Goal: Task Accomplishment & Management: Complete application form

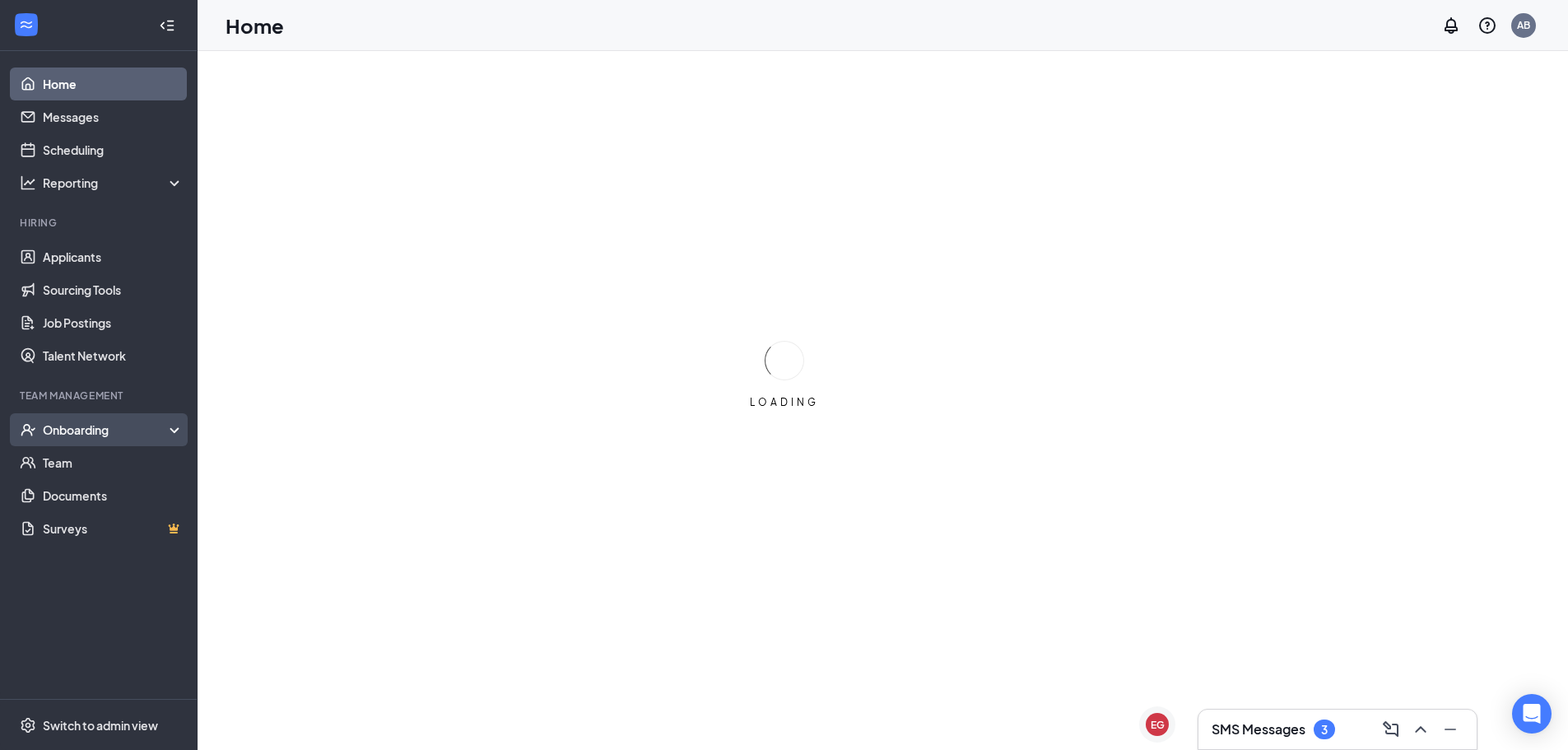
click at [75, 425] on div "Onboarding" at bounding box center [106, 429] width 127 height 16
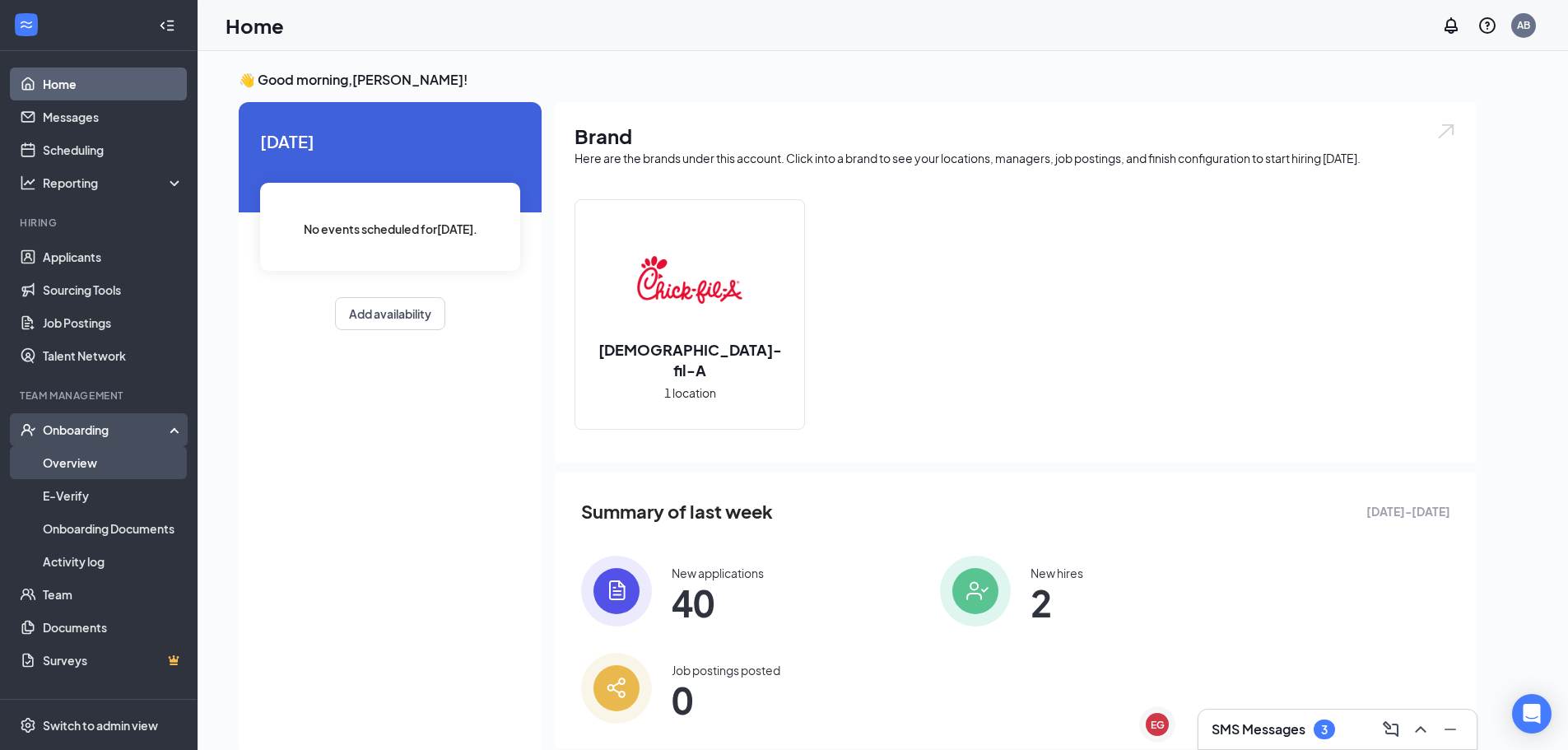
click at [79, 468] on link "Overview" at bounding box center [113, 462] width 141 height 33
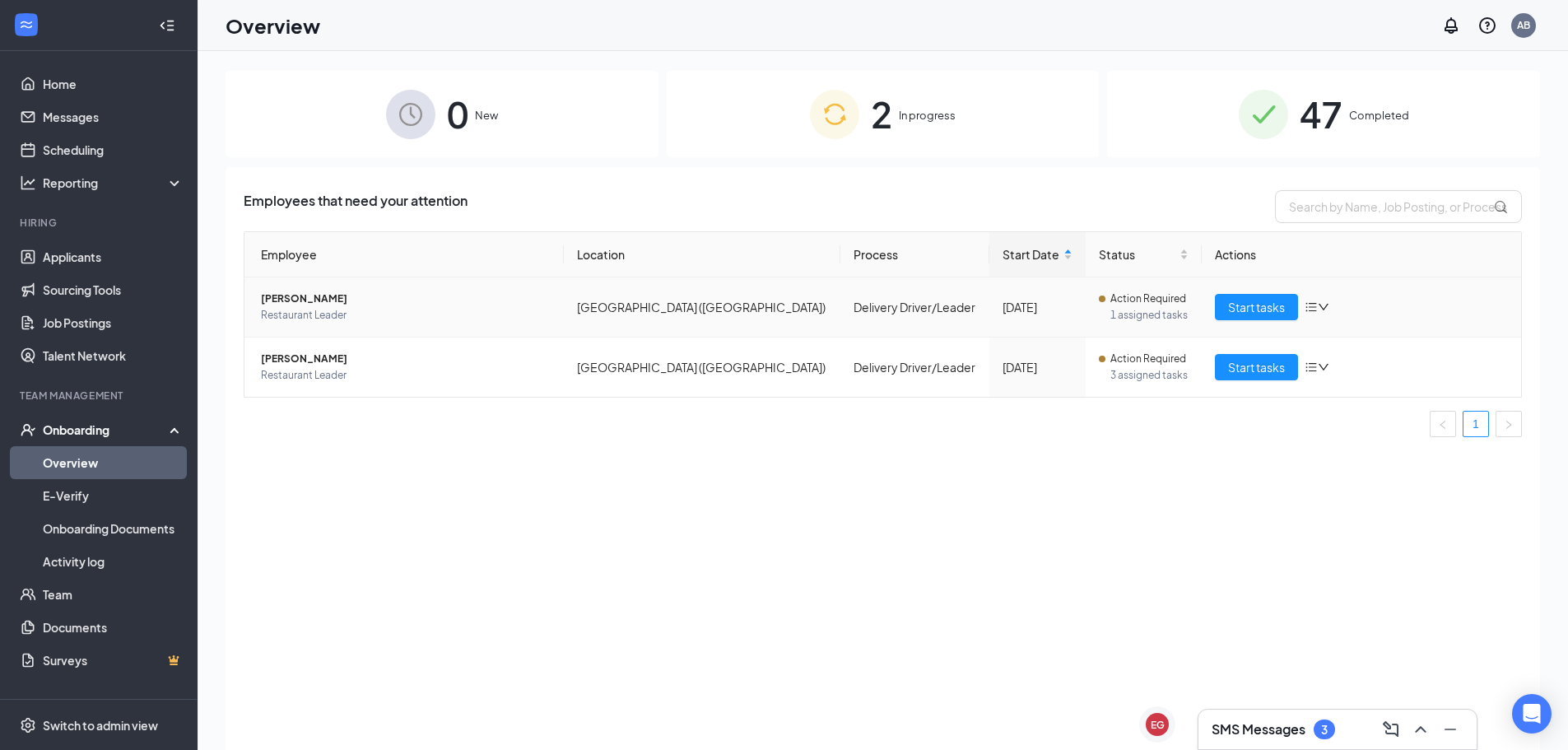
click at [1268, 323] on td "Start tasks" at bounding box center [1361, 307] width 319 height 60
click at [1273, 315] on span "Start tasks" at bounding box center [1256, 306] width 57 height 18
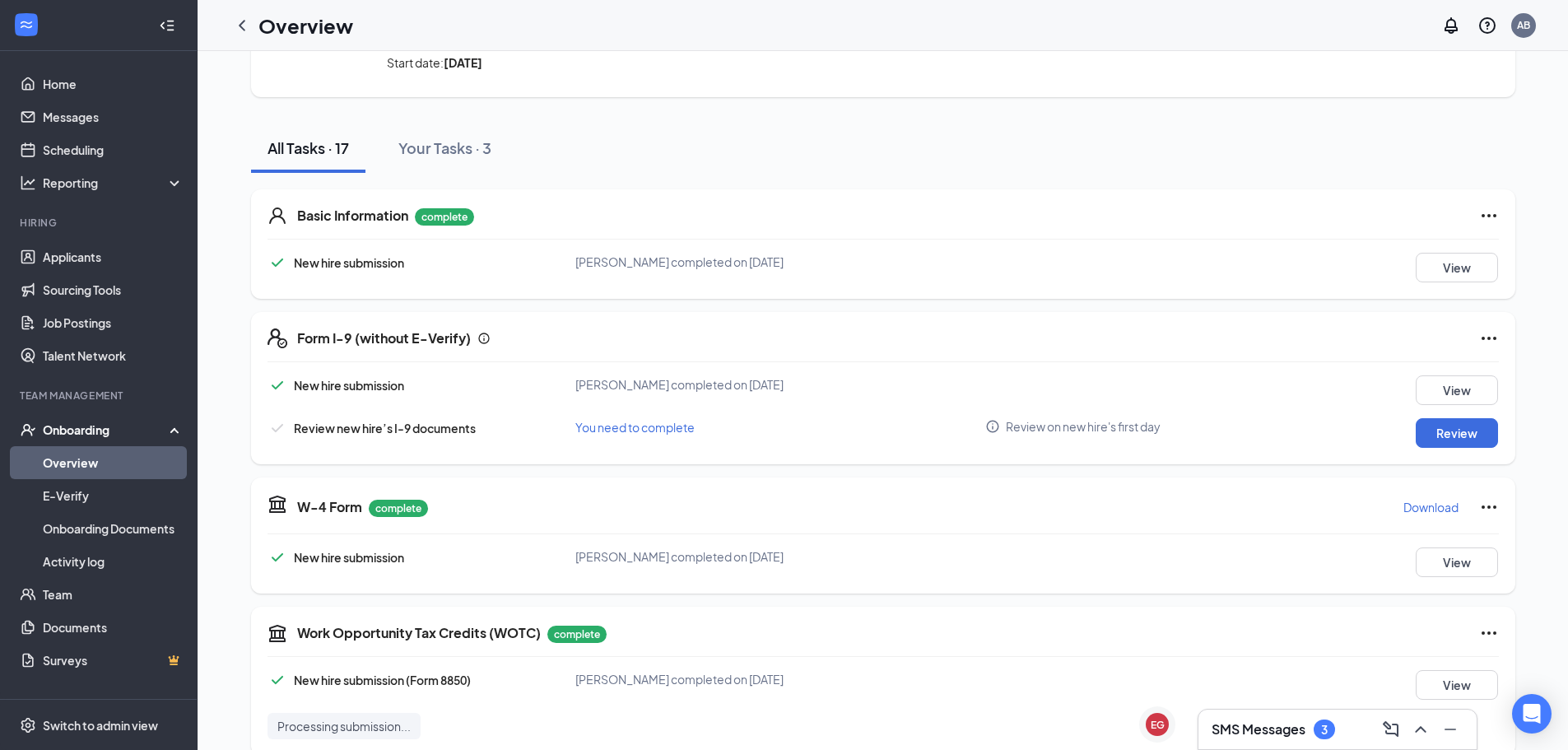
scroll to position [165, 0]
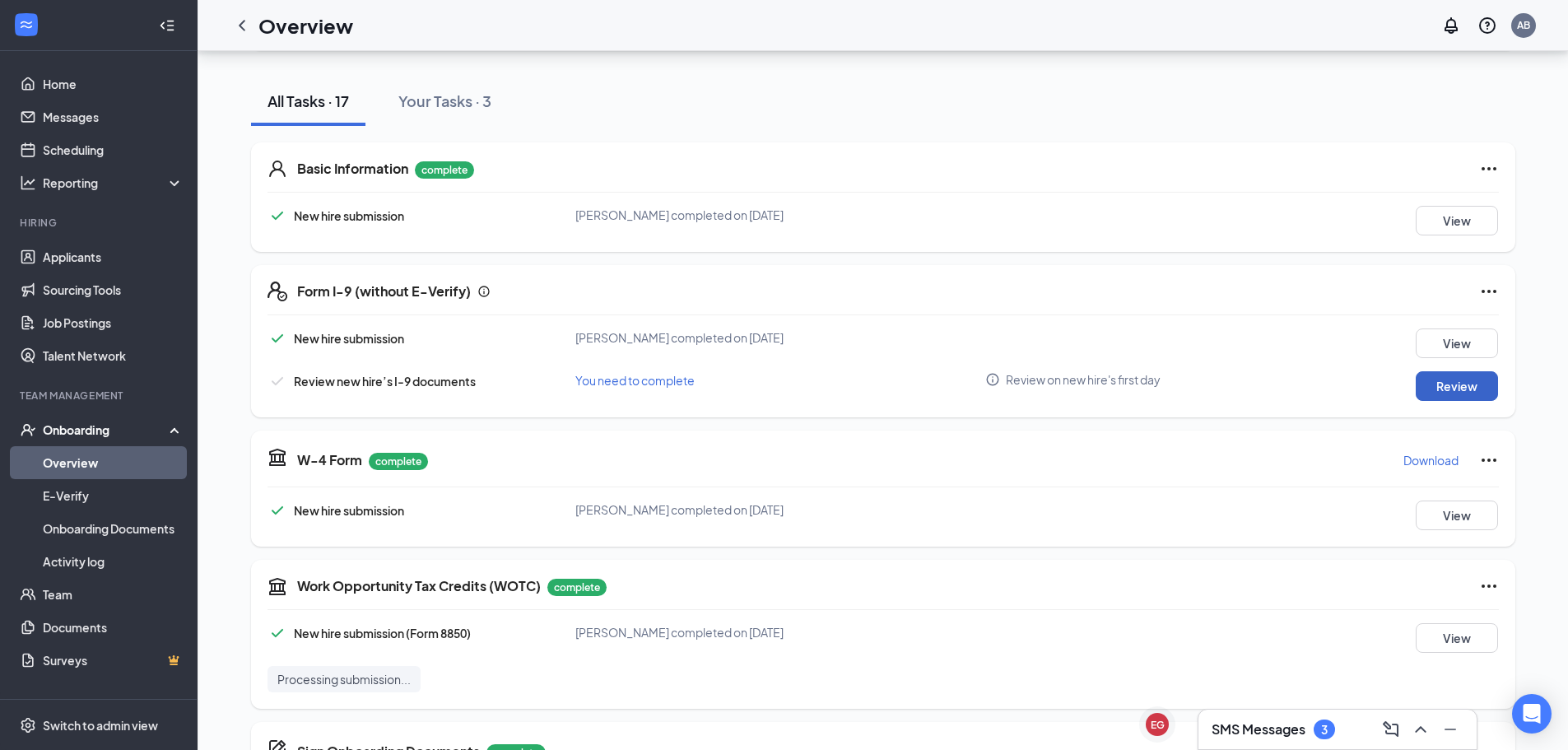
click at [1443, 388] on button "Review" at bounding box center [1456, 386] width 82 height 30
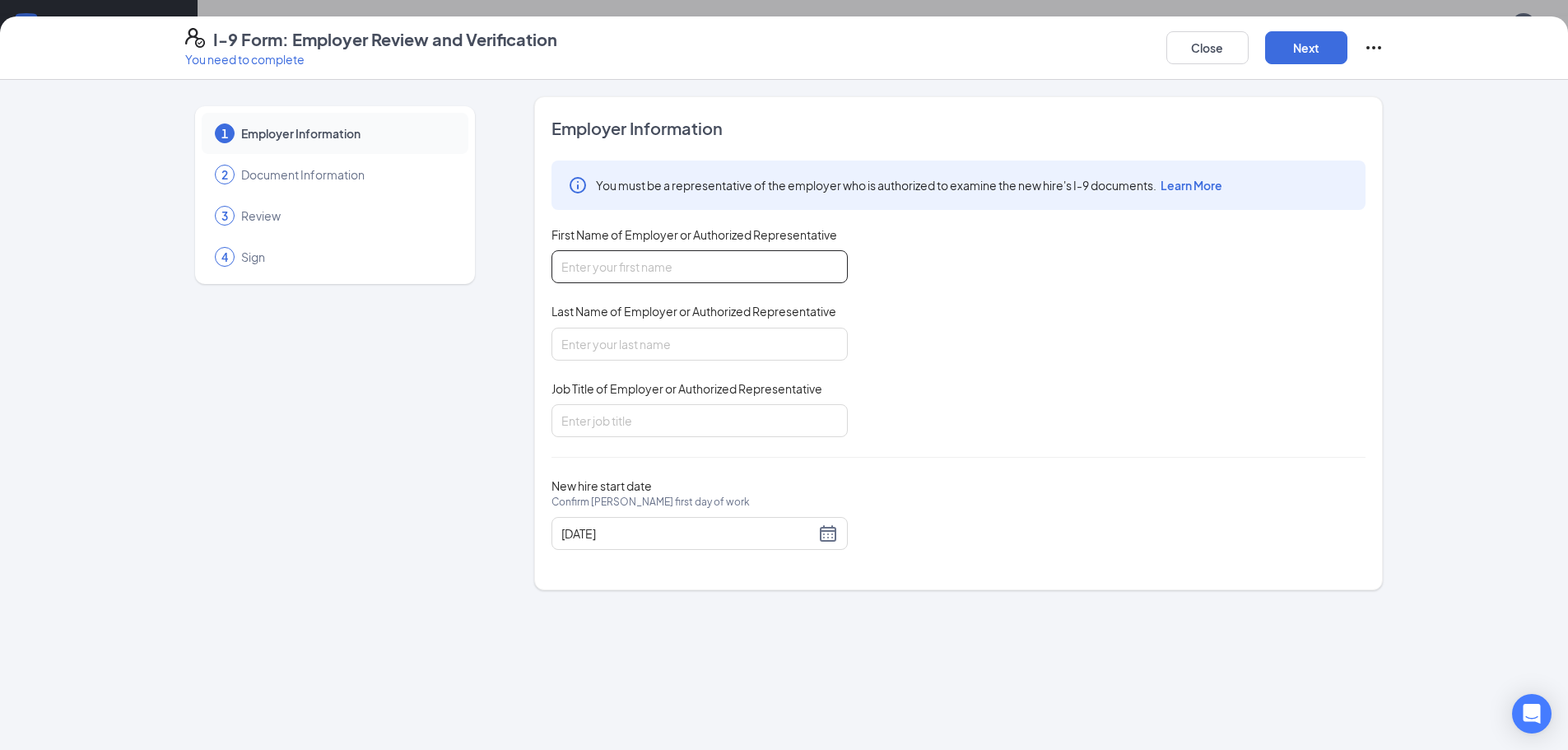
click at [725, 270] on input "First Name of Employer or Authorized Representative" at bounding box center [699, 266] width 296 height 33
type input "[PERSON_NAME]"
type input "Director"
click at [828, 542] on div "[DATE]" at bounding box center [700, 533] width 276 height 20
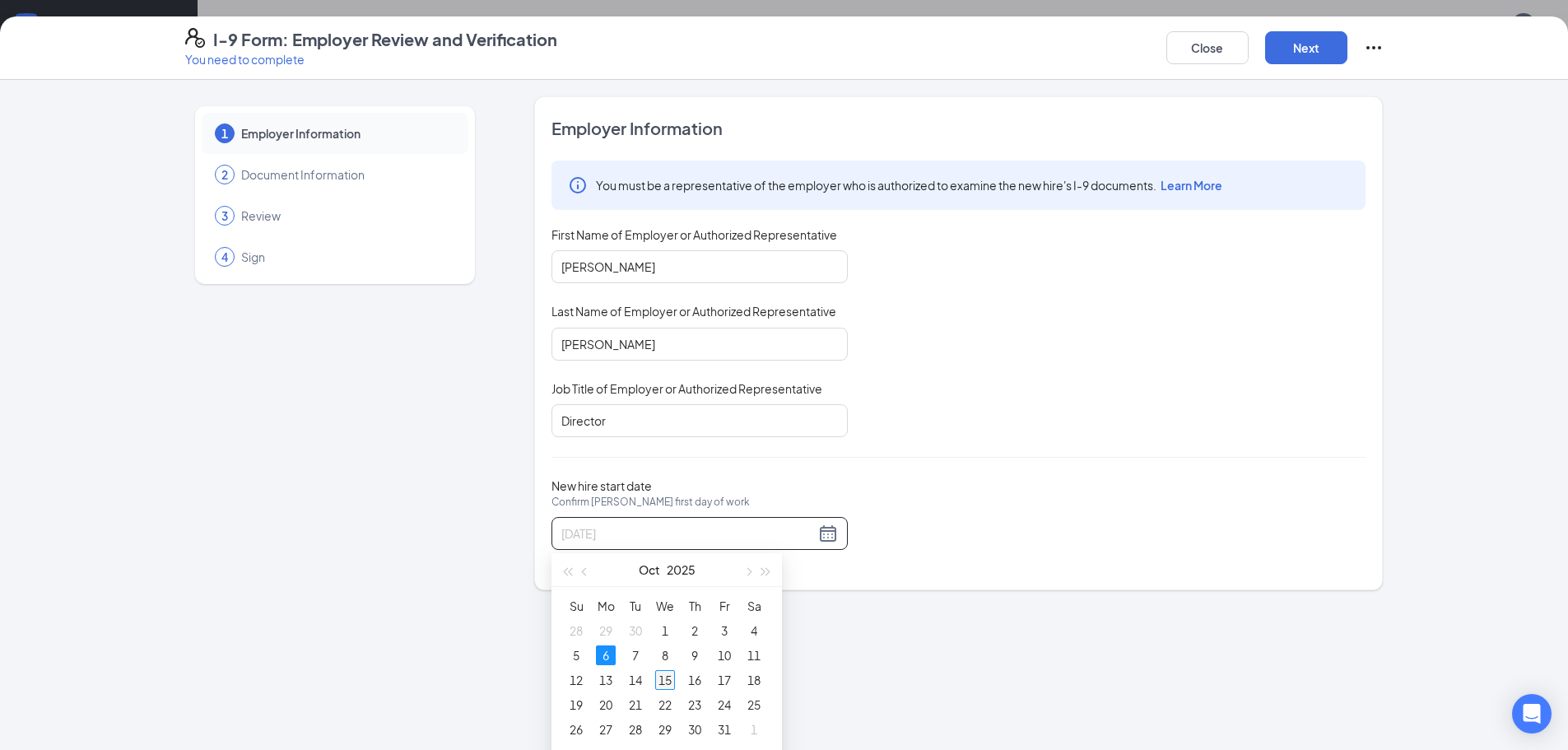
type input "[DATE]"
drag, startPoint x: 666, startPoint y: 678, endPoint x: 675, endPoint y: 676, distance: 9.2
click at [668, 679] on div "15" at bounding box center [665, 679] width 20 height 20
click at [1021, 506] on div "New hire start date Confirm [PERSON_NAME] first day of work [DATE]" at bounding box center [958, 514] width 814 height 72
click at [1304, 39] on button "Next" at bounding box center [1306, 48] width 82 height 33
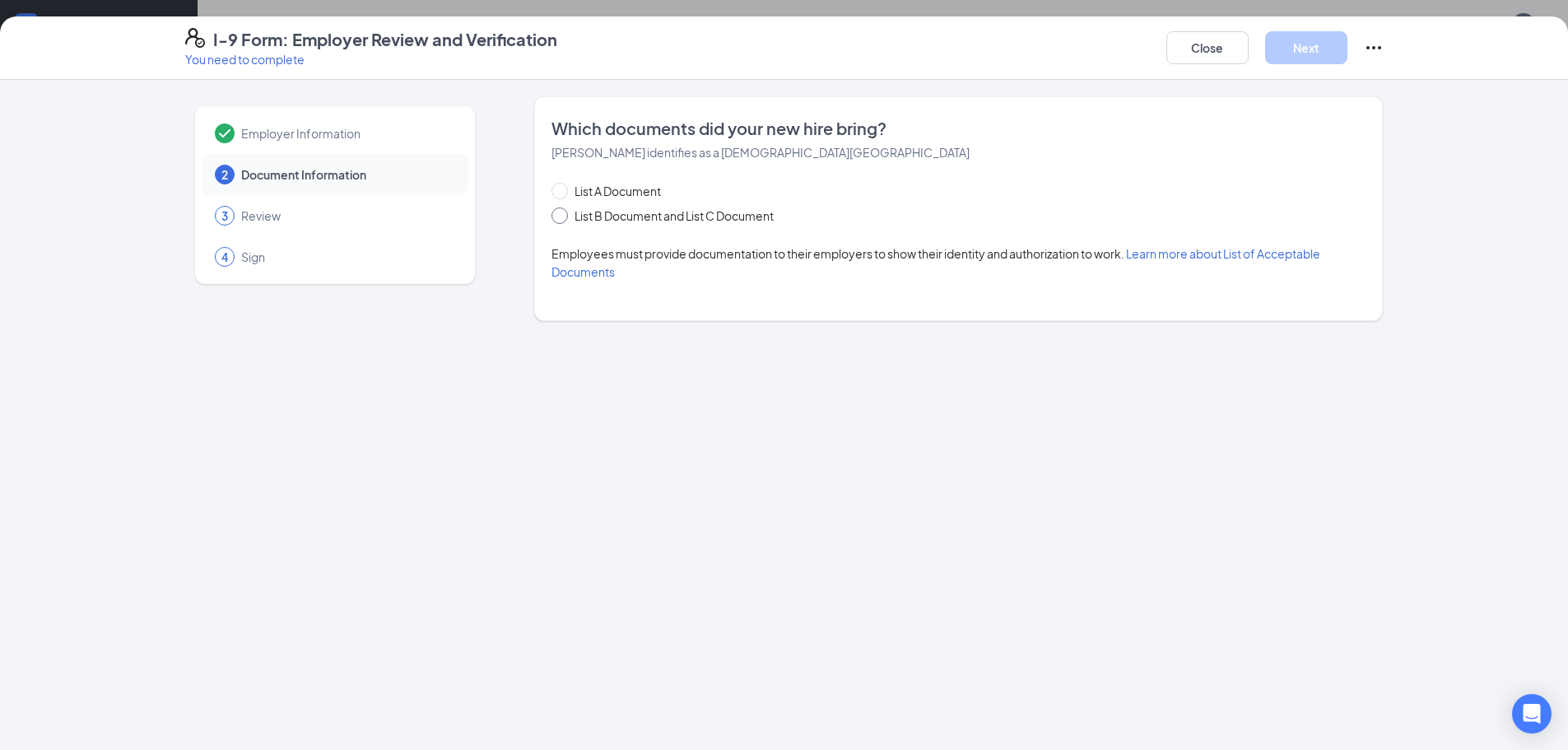
click at [566, 210] on span at bounding box center [559, 215] width 16 height 16
click at [563, 210] on input "List B Document and List C Document" at bounding box center [557, 213] width 12 height 12
radio input "true"
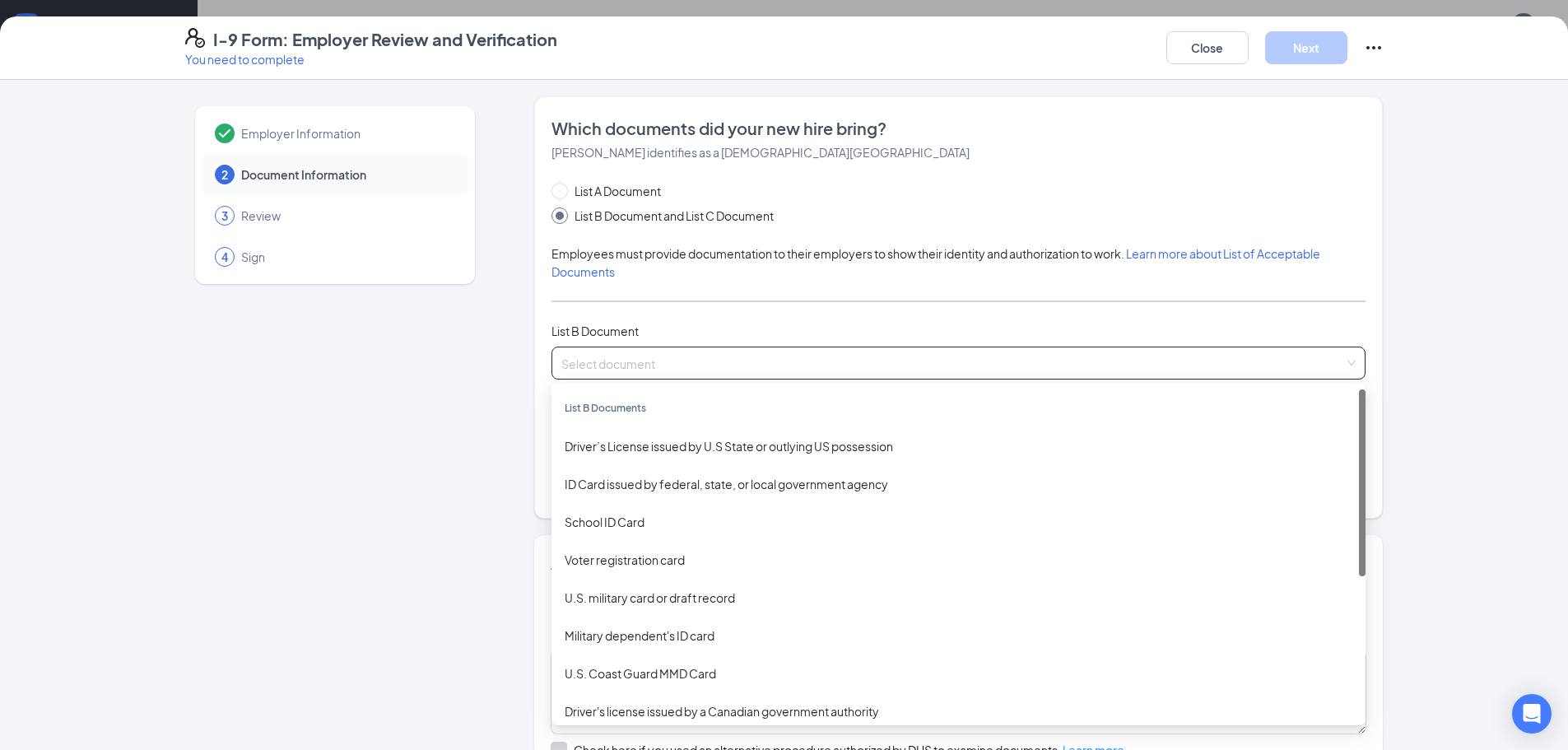
click at [611, 357] on input "search" at bounding box center [952, 359] width 782 height 25
click at [651, 449] on div "Driver’s License issued by U.S State or outlying US possession" at bounding box center [958, 445] width 787 height 18
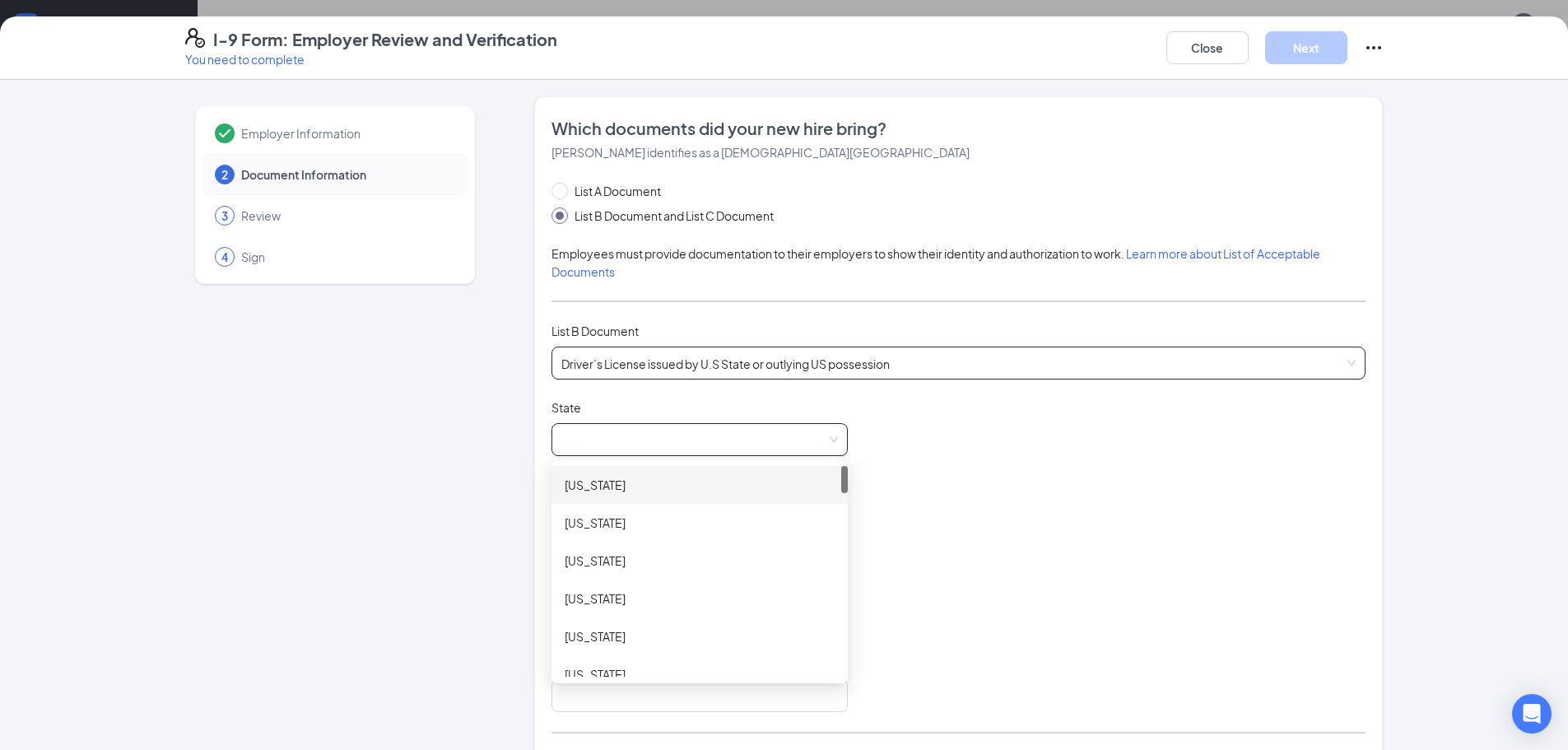
click at [665, 445] on span at bounding box center [700, 439] width 276 height 32
click at [684, 517] on div "[US_STATE]" at bounding box center [700, 519] width 270 height 18
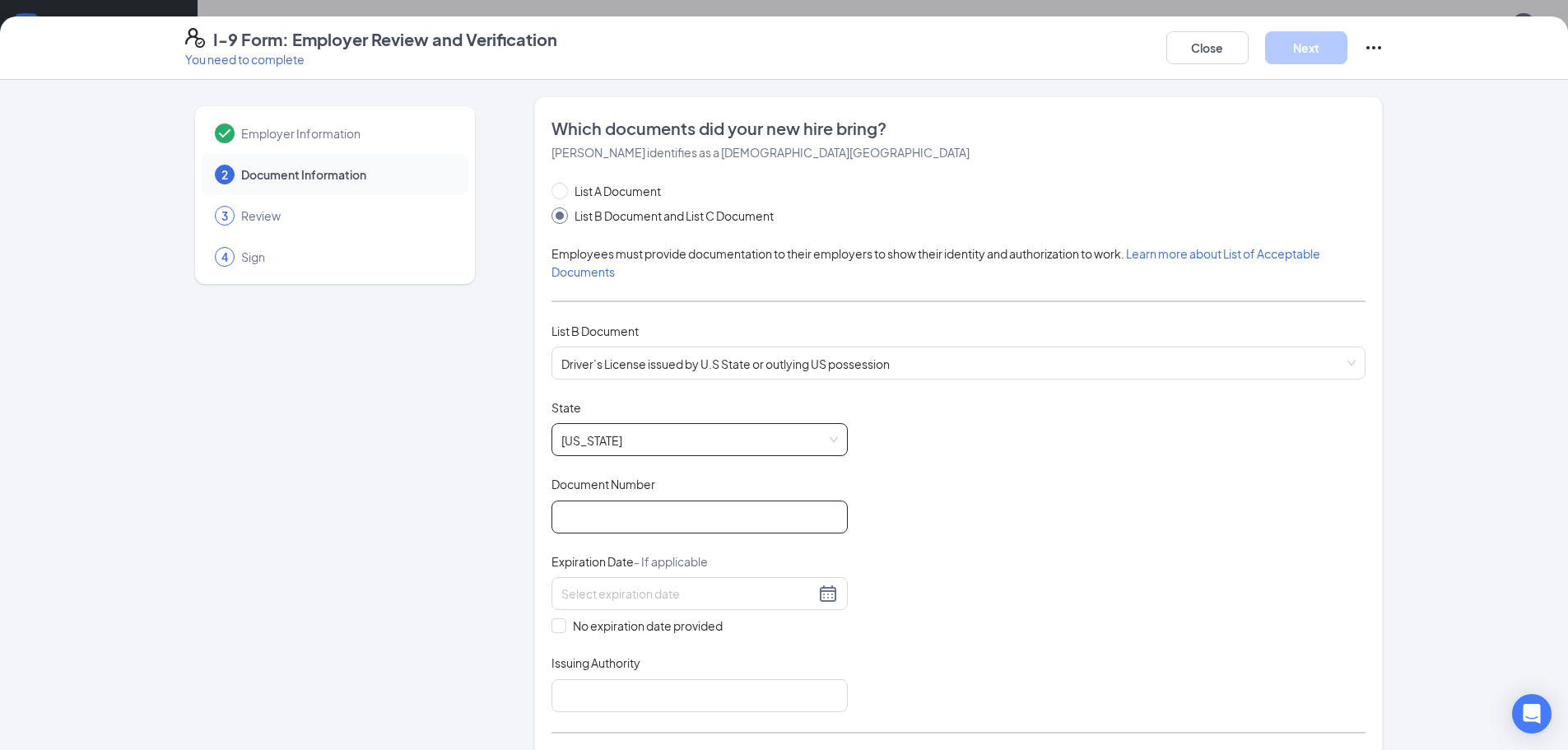
click at [645, 513] on input "Document Number" at bounding box center [699, 517] width 296 height 33
type input "16822536"
click at [658, 592] on input at bounding box center [688, 593] width 253 height 18
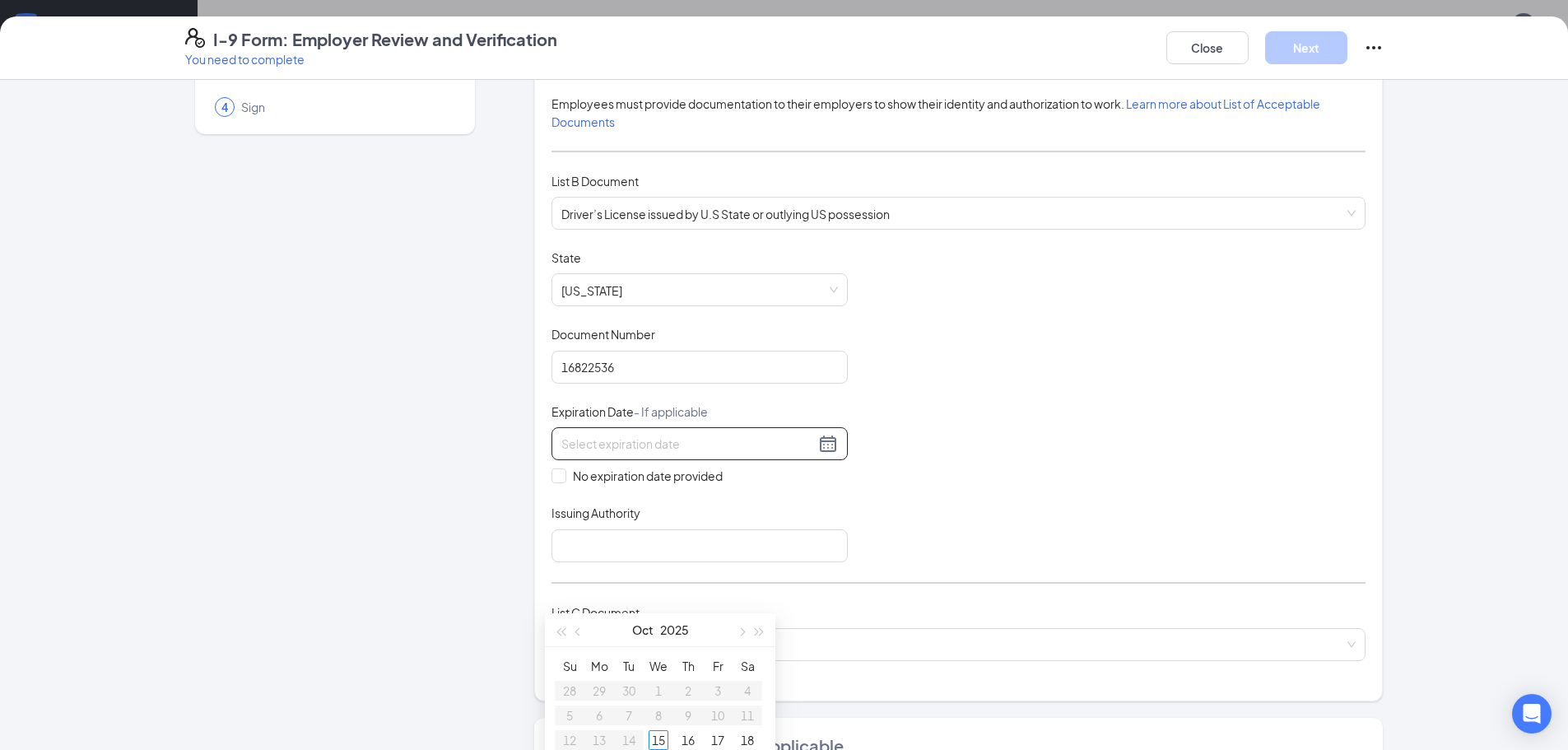
scroll to position [165, 0]
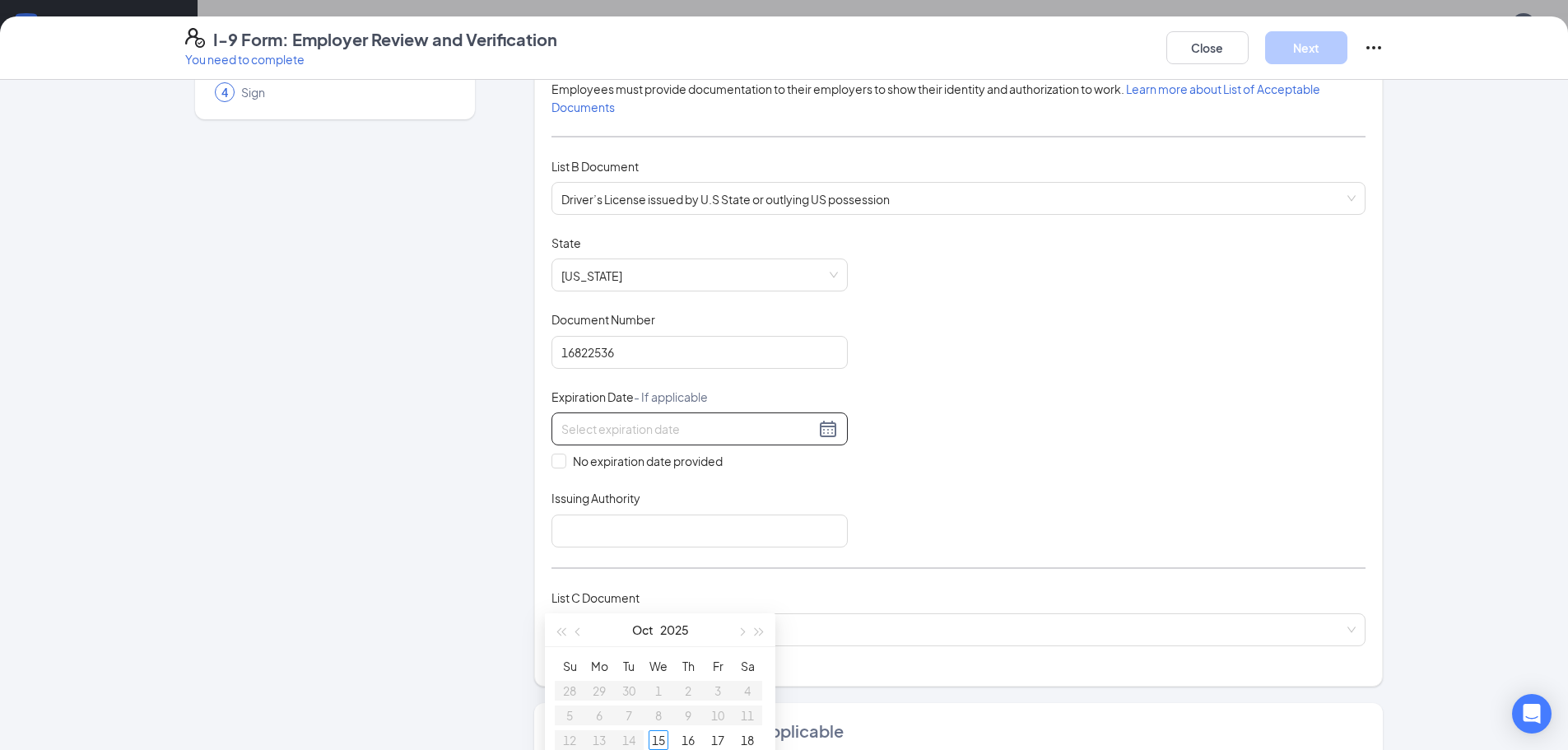
click at [816, 431] on div at bounding box center [700, 428] width 276 height 20
click at [740, 552] on span "button" at bounding box center [740, 550] width 9 height 9
click at [764, 548] on button "button" at bounding box center [759, 547] width 18 height 33
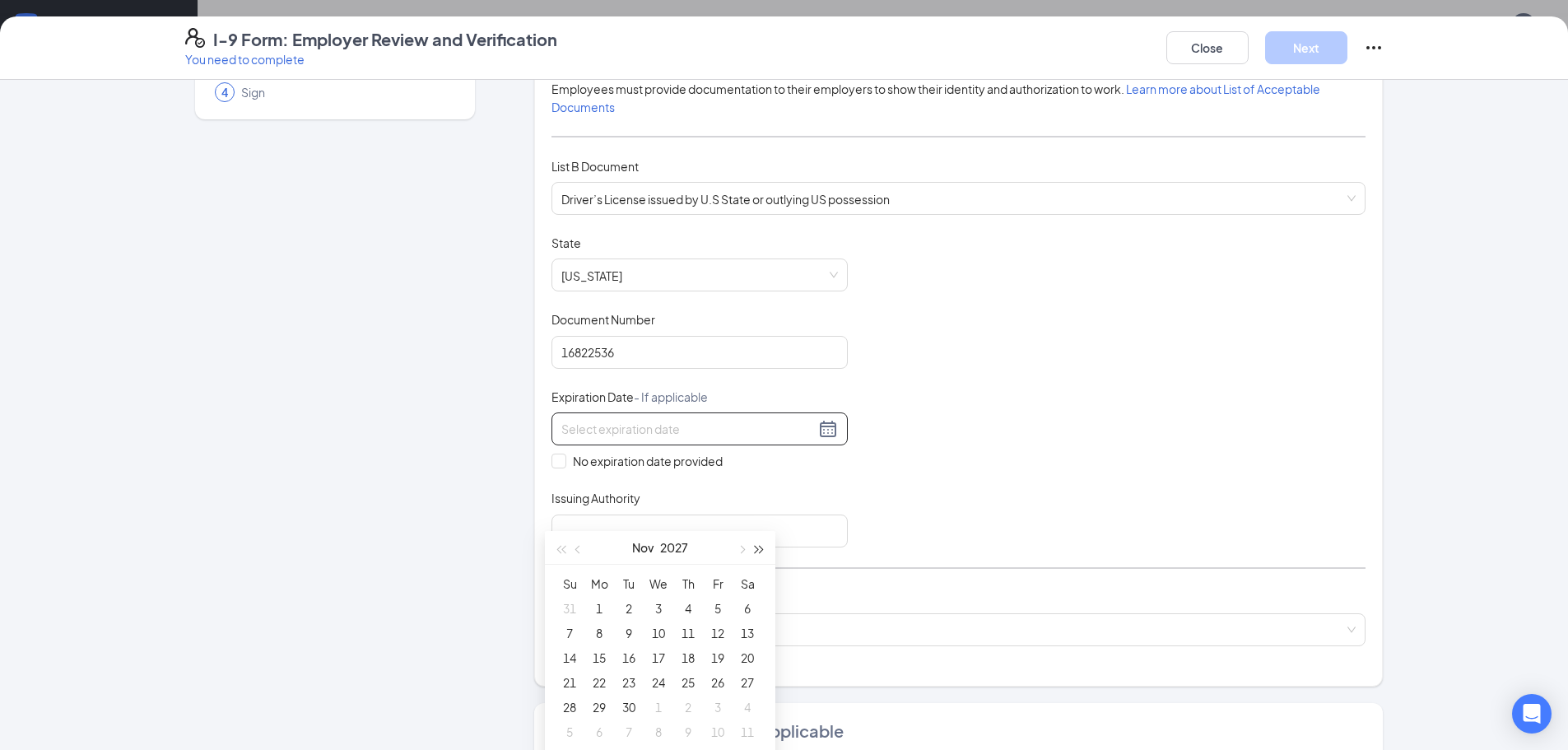
click at [764, 548] on button "button" at bounding box center [759, 547] width 18 height 33
click at [741, 548] on span "button" at bounding box center [740, 550] width 9 height 9
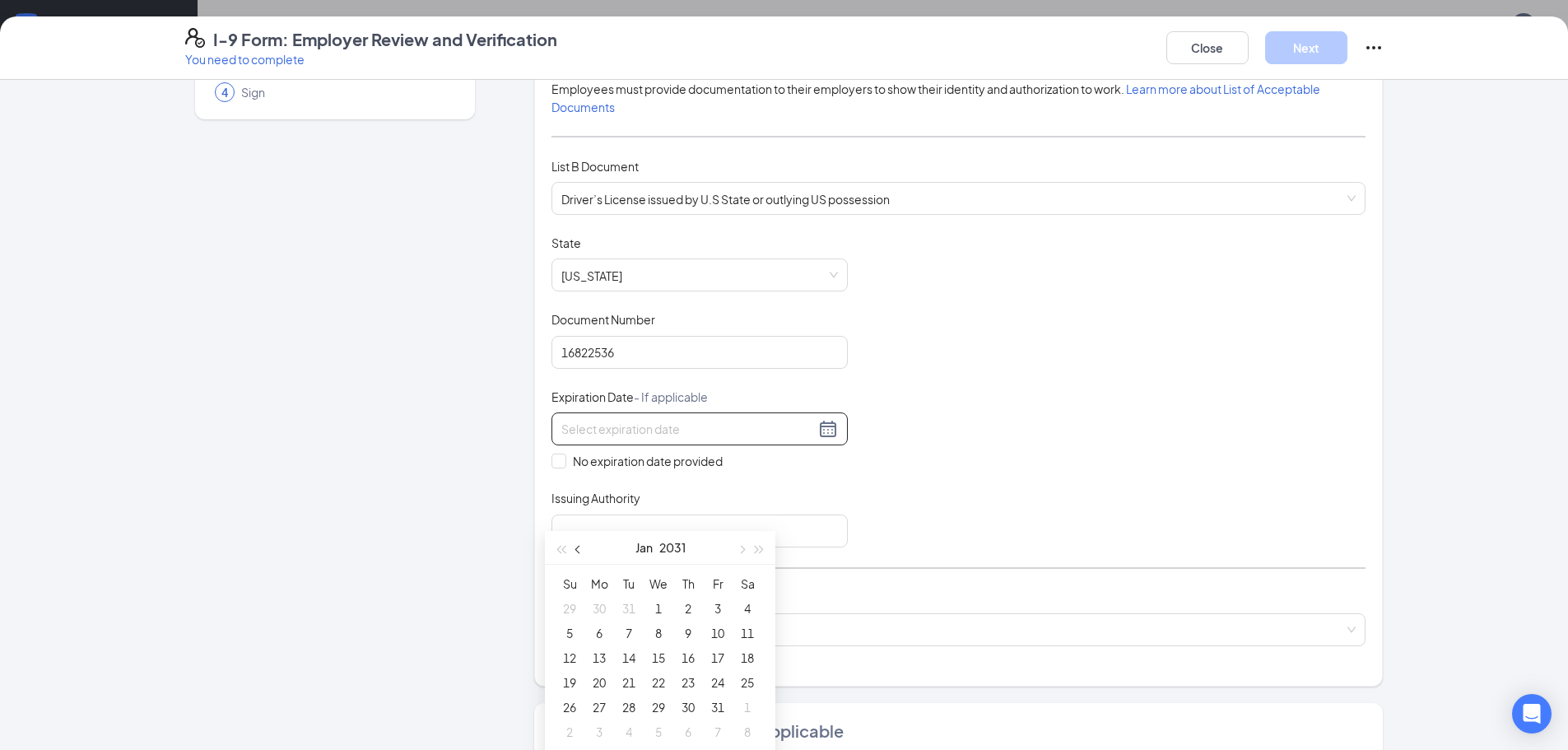
click at [578, 550] on span "button" at bounding box center [579, 550] width 9 height 9
type input "[DATE]"
click at [747, 676] on div "28" at bounding box center [746, 682] width 20 height 20
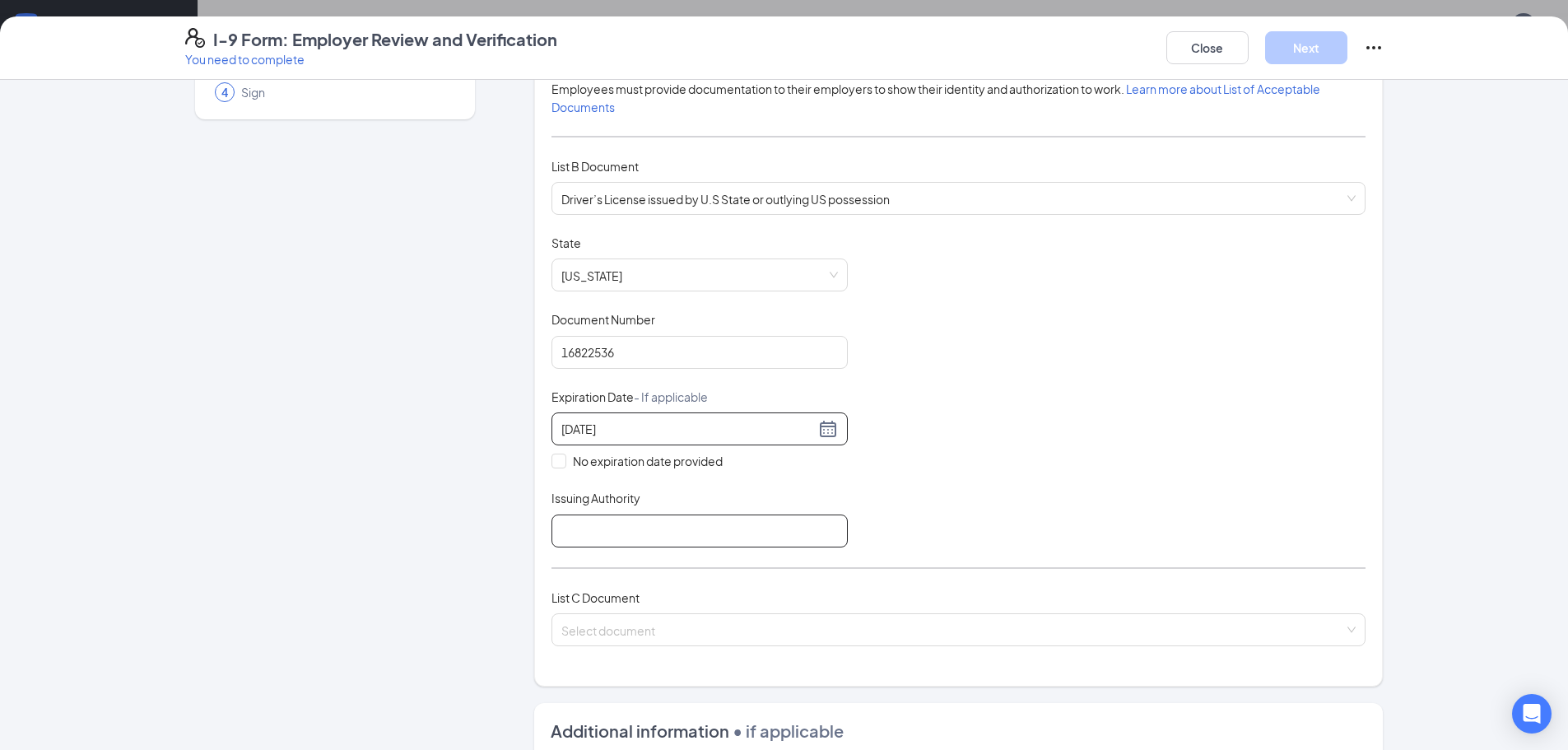
click at [679, 515] on input "Issuing Authority" at bounding box center [699, 531] width 296 height 33
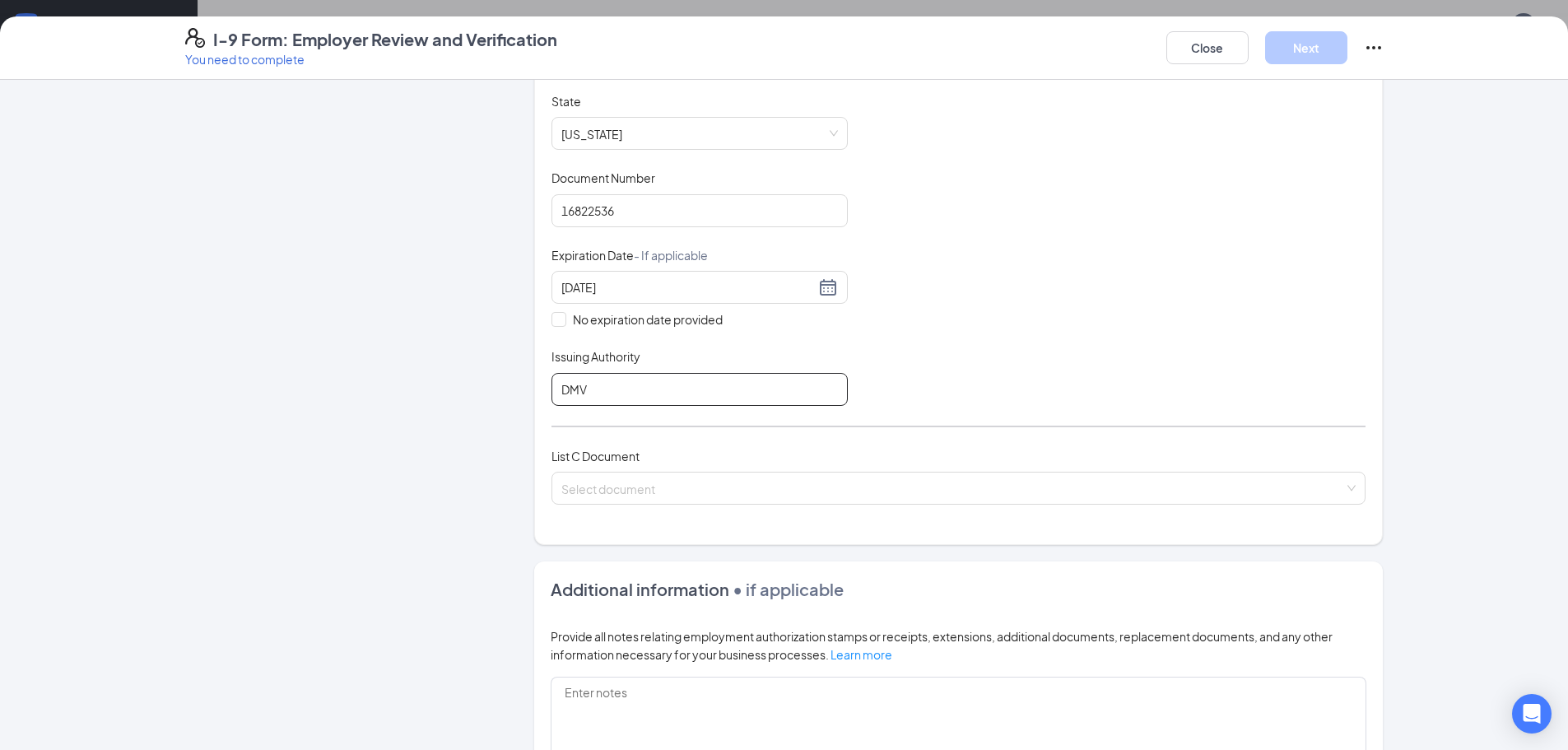
scroll to position [494, 0]
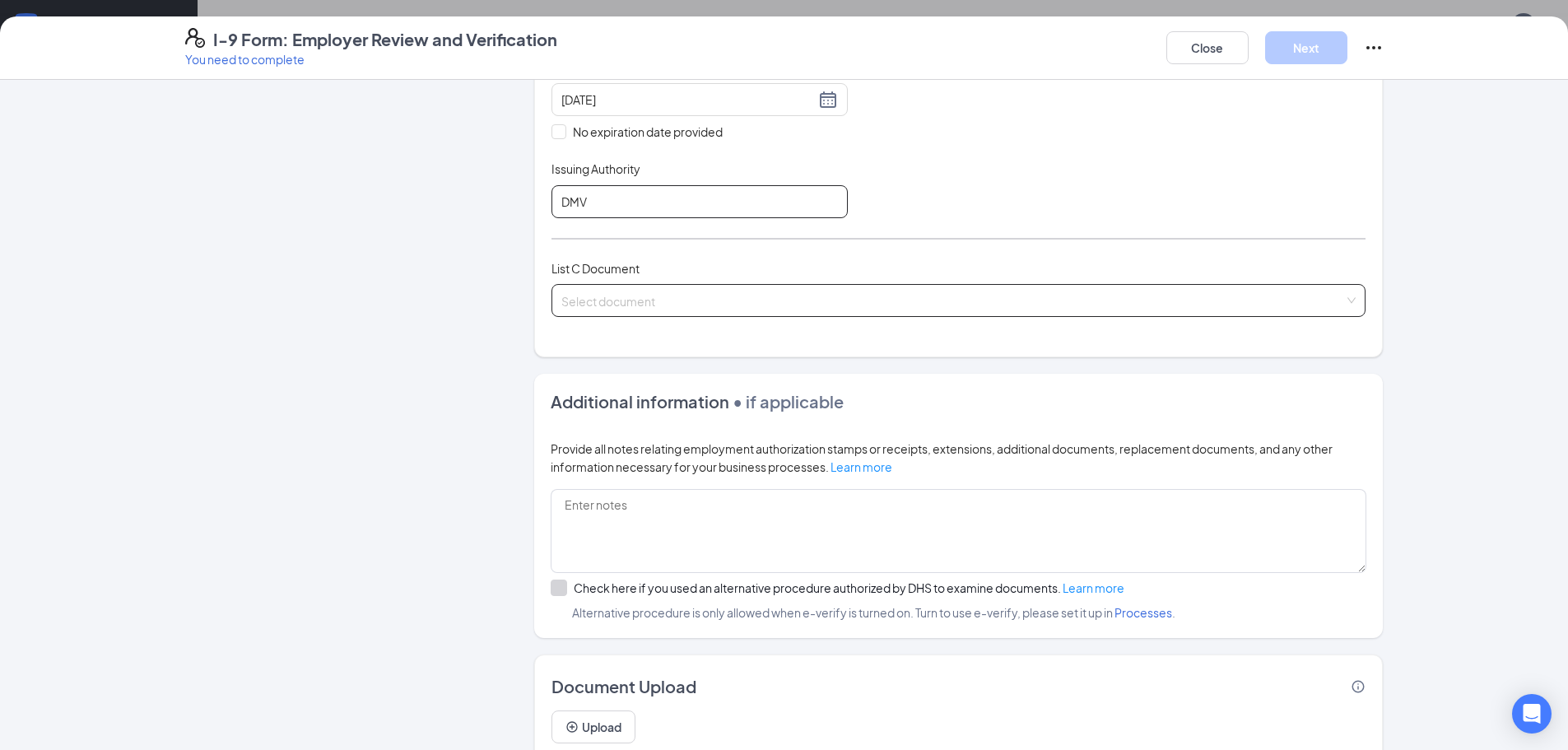
type input "DMV"
click at [666, 297] on input "search" at bounding box center [952, 297] width 782 height 25
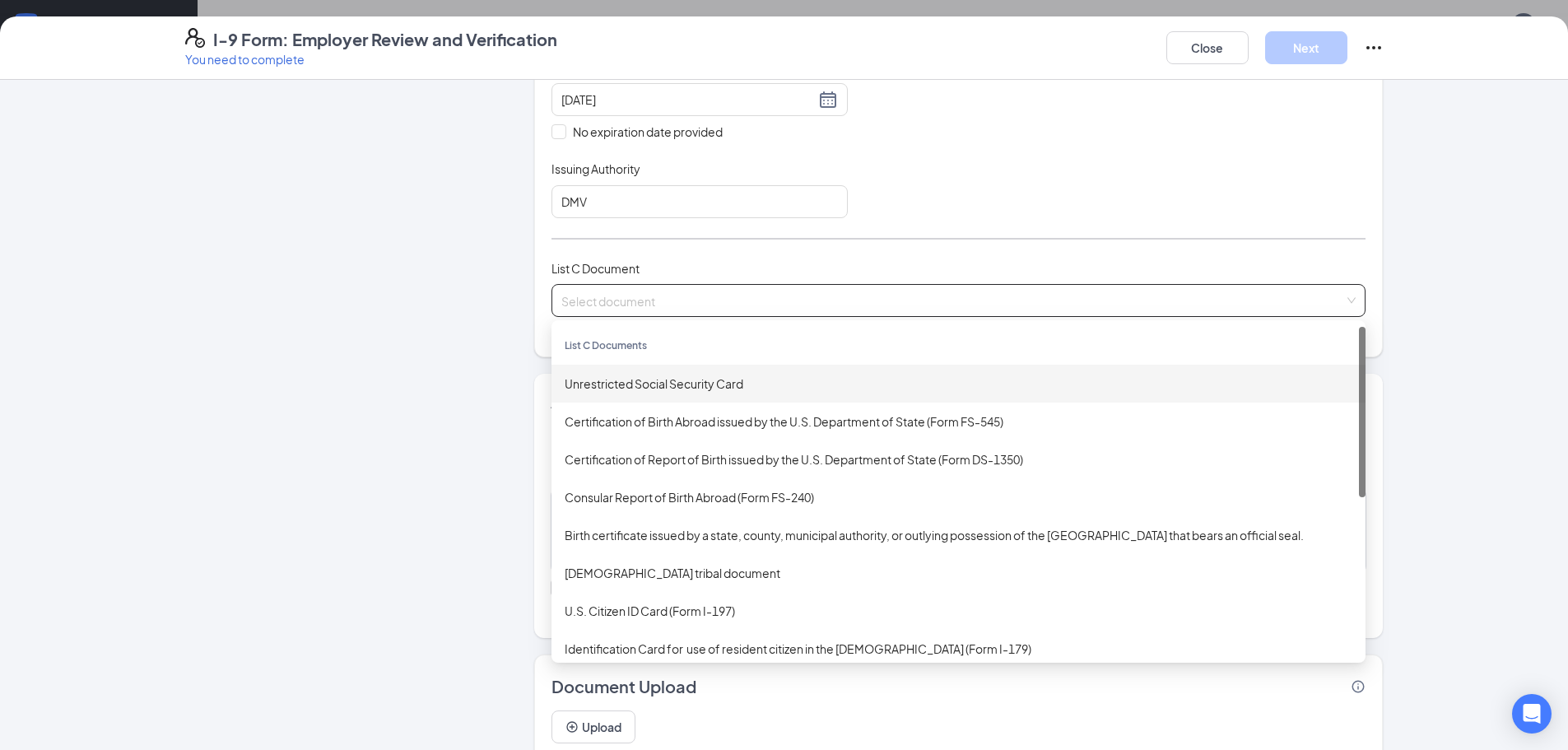
click at [671, 390] on div "Unrestricted Social Security Card" at bounding box center [958, 383] width 787 height 18
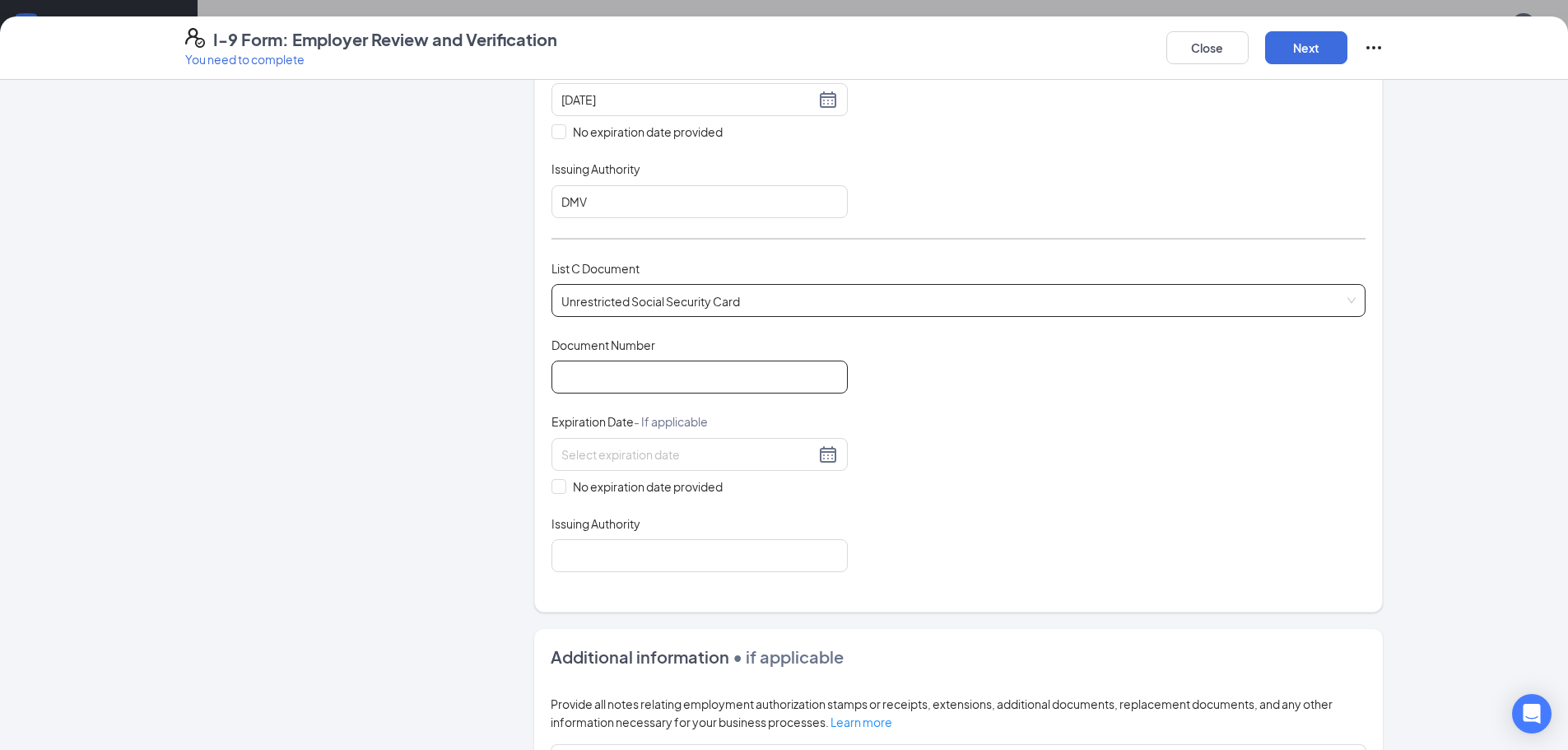
click at [616, 370] on input "Document Number" at bounding box center [699, 377] width 296 height 33
type input "462937514"
click at [566, 490] on span "No expiration date provided" at bounding box center [648, 486] width 163 height 18
click at [560, 490] on input "No expiration date provided" at bounding box center [557, 485] width 12 height 12
checkbox input "true"
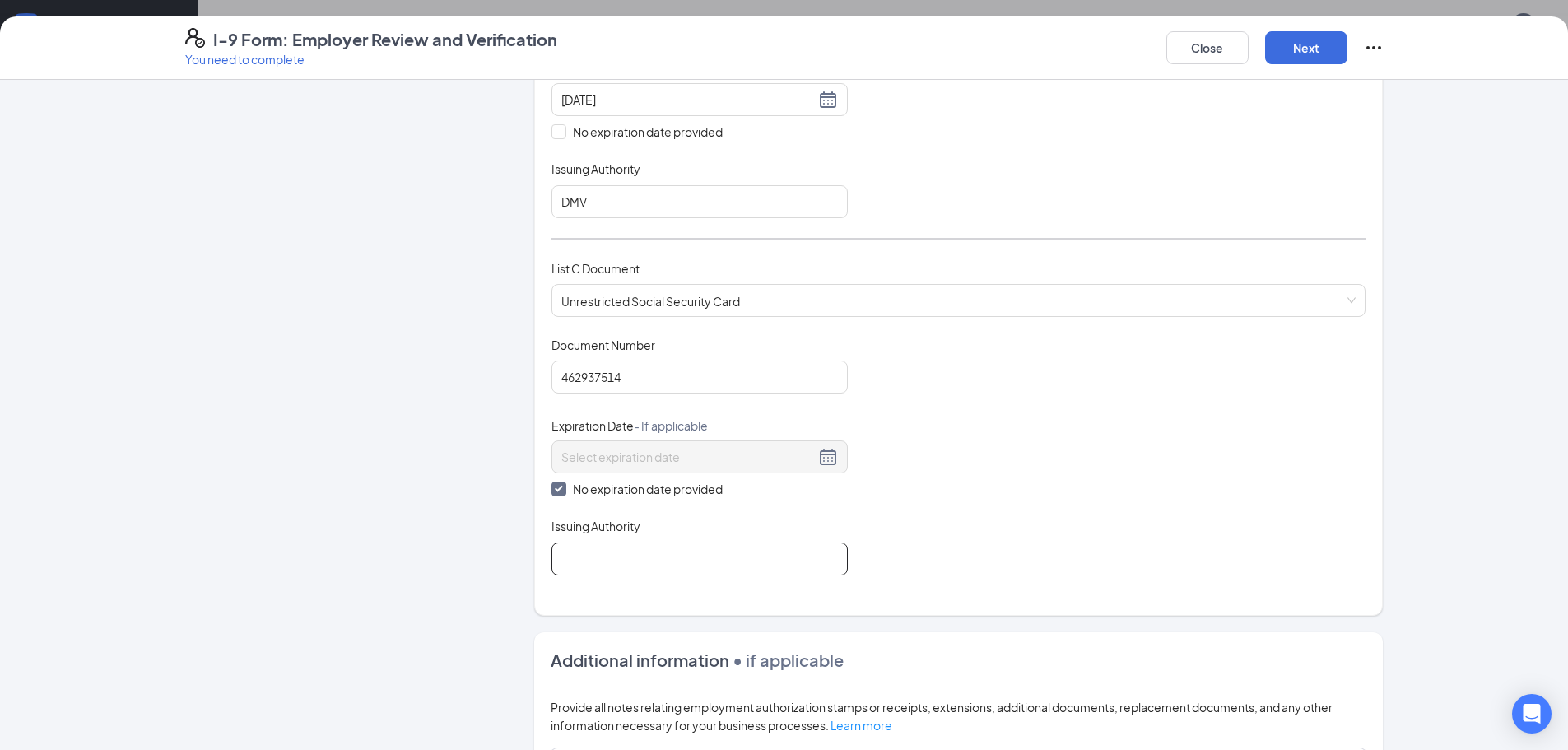
click at [595, 563] on input "Issuing Authority" at bounding box center [699, 559] width 296 height 33
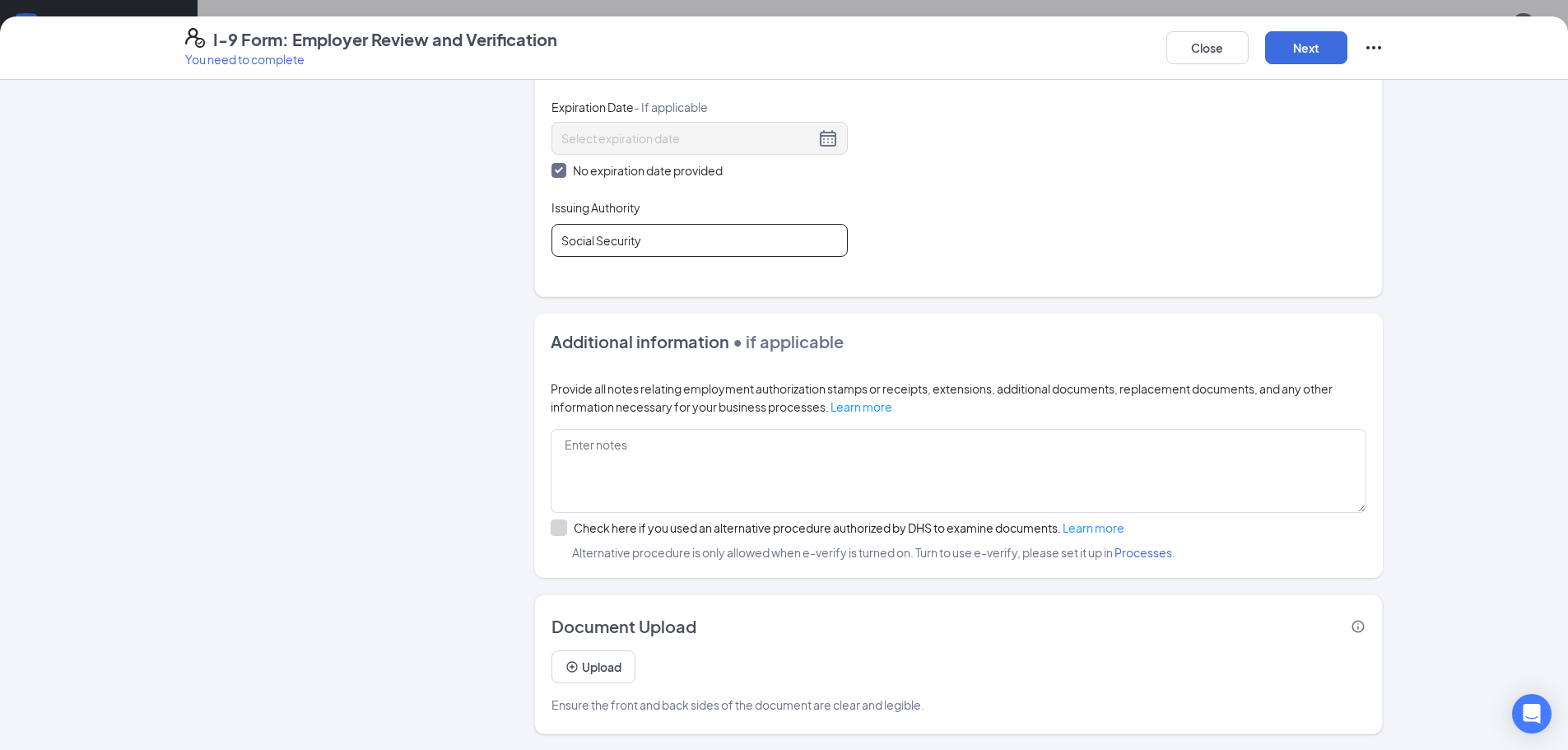
scroll to position [813, 0]
type input "Social Security"
click at [550, 534] on div at bounding box center [558, 526] width 16 height 16
click at [571, 662] on icon "PlusCircle" at bounding box center [572, 666] width 13 height 13
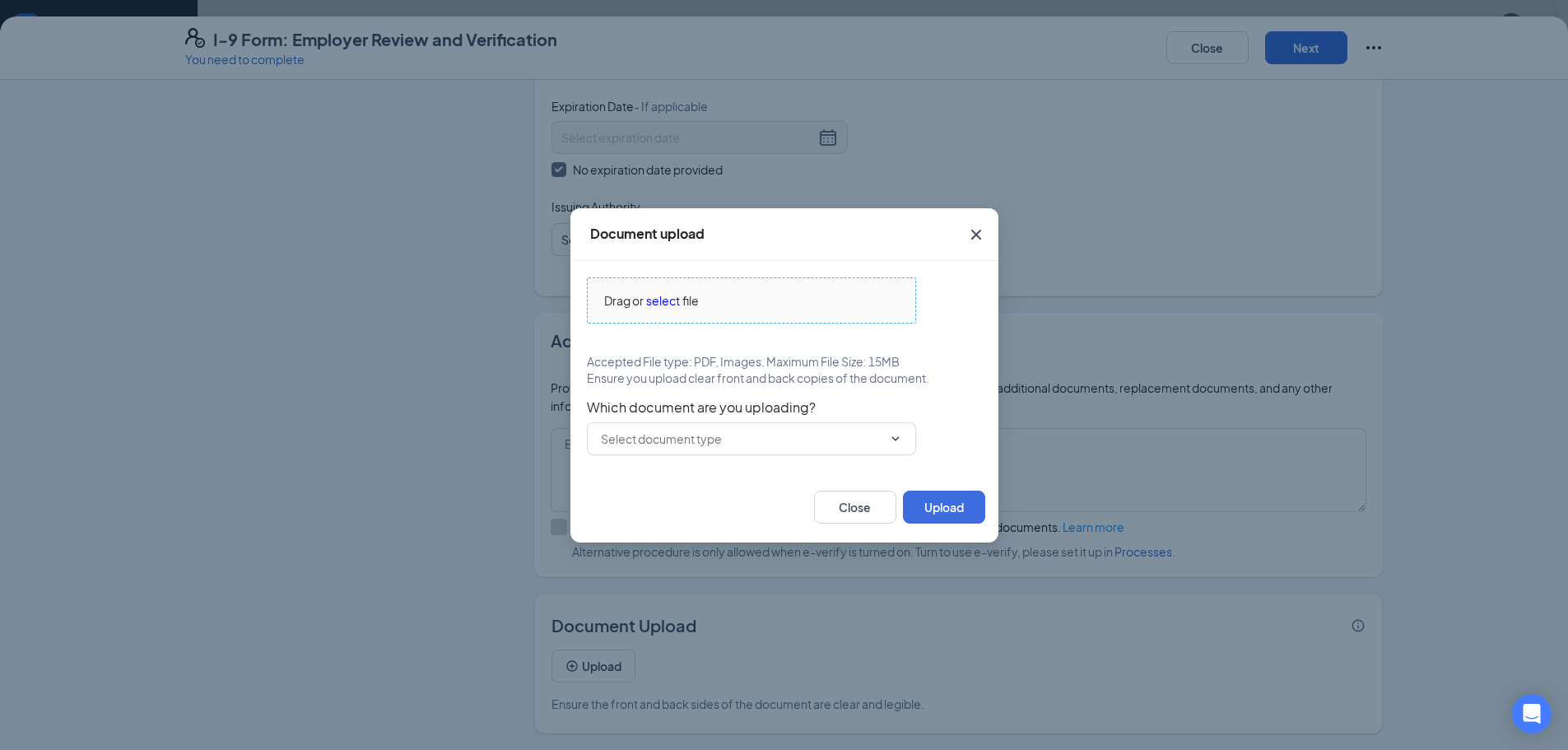
click at [665, 306] on span "select" at bounding box center [663, 299] width 34 height 18
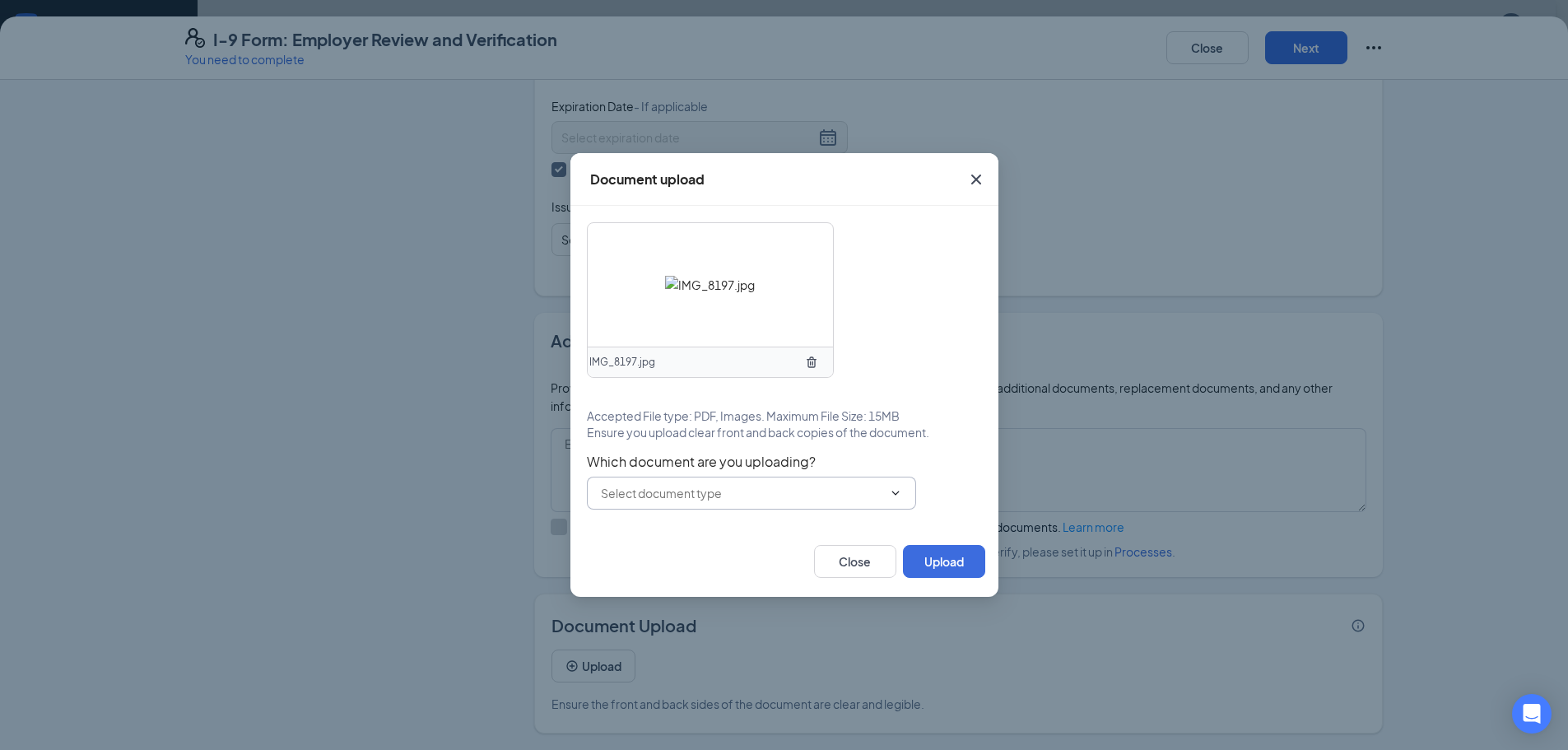
click at [793, 480] on span at bounding box center [752, 493] width 329 height 33
click at [773, 498] on input "text" at bounding box center [741, 492] width 282 height 18
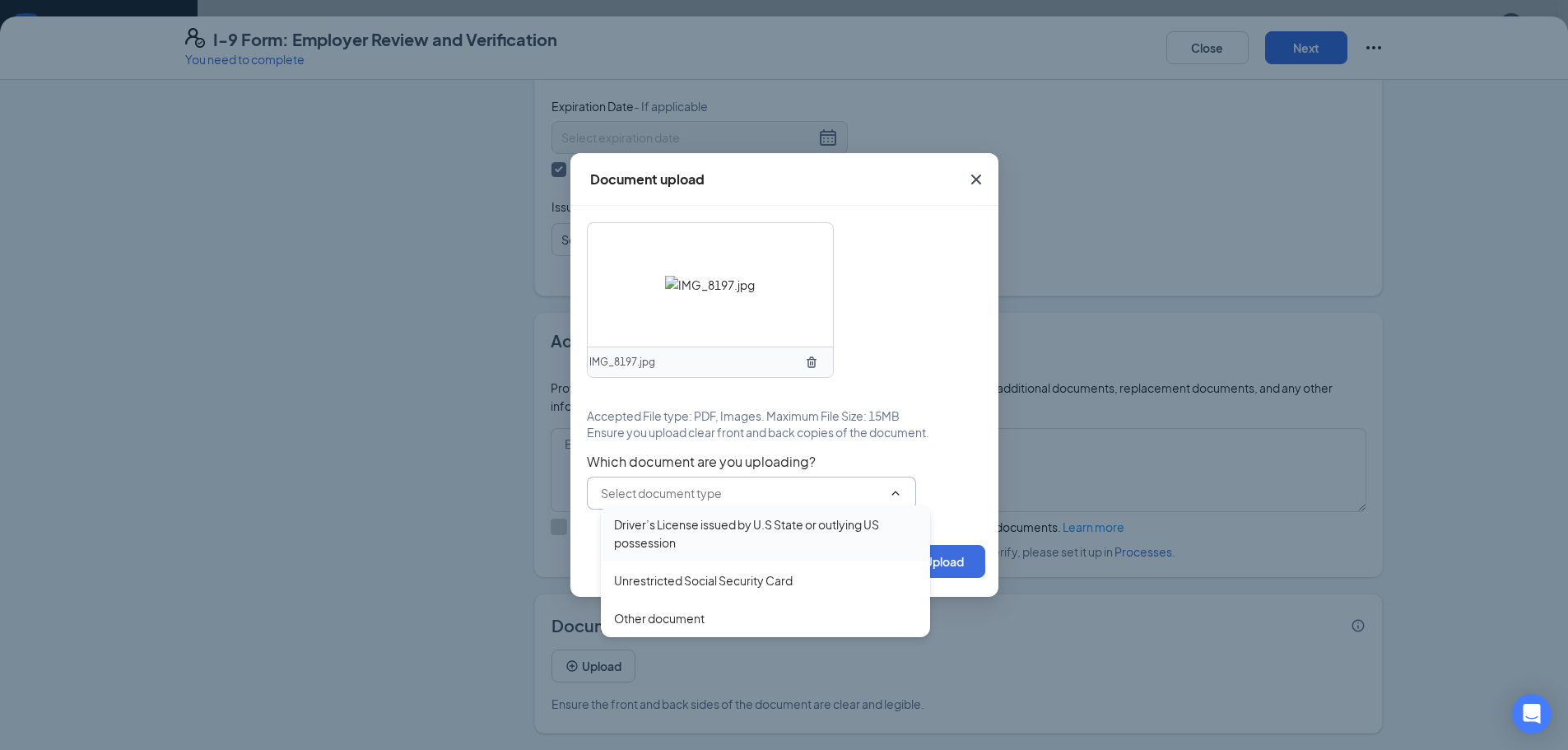
click at [688, 542] on div "Driver’s License issued by U.S State or outlying US possession" at bounding box center [765, 533] width 303 height 36
type input "Driver’s License issued by U.S State or outlying US possession"
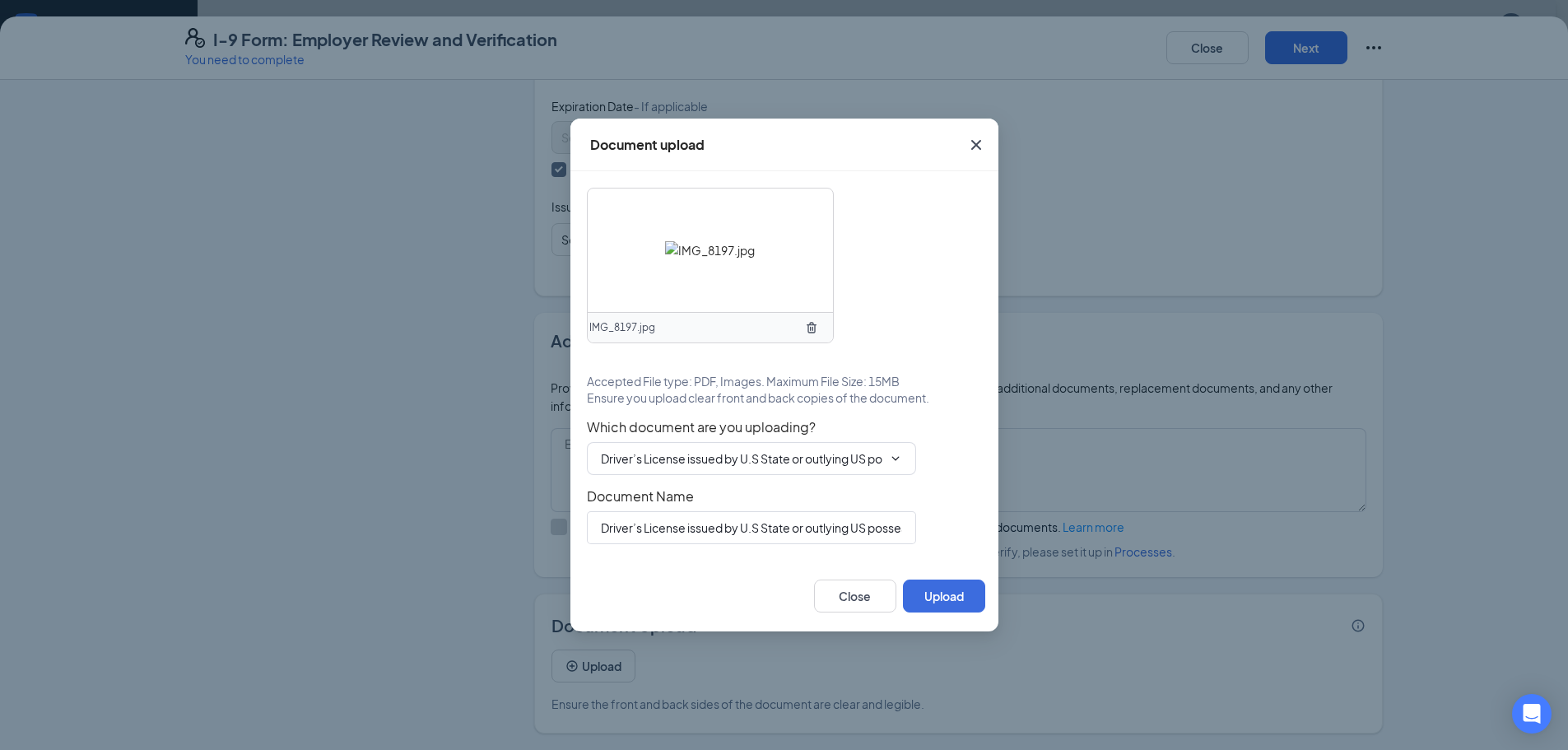
click at [697, 259] on img at bounding box center [709, 250] width 90 height 18
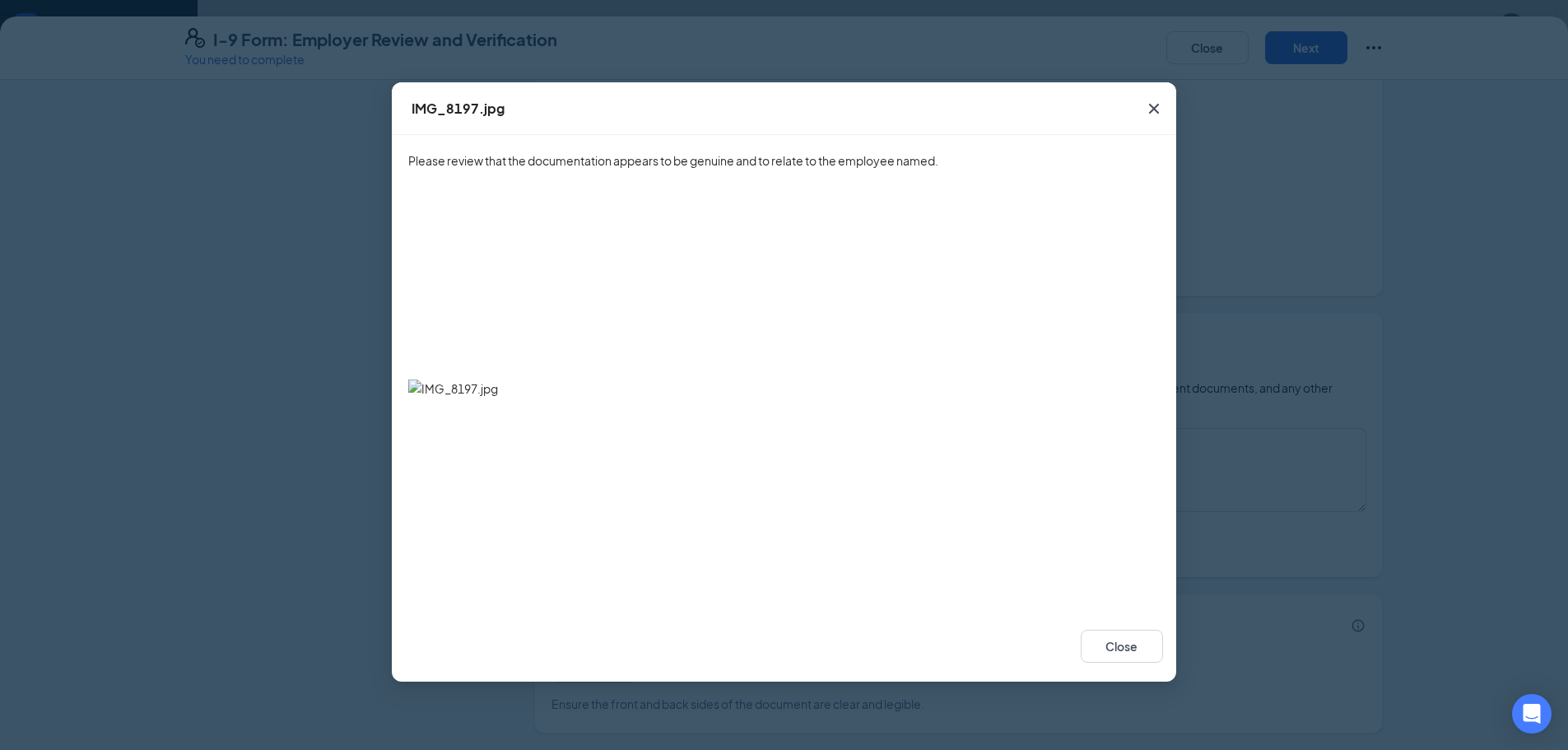
click at [1159, 103] on icon "Cross" at bounding box center [1153, 108] width 20 height 20
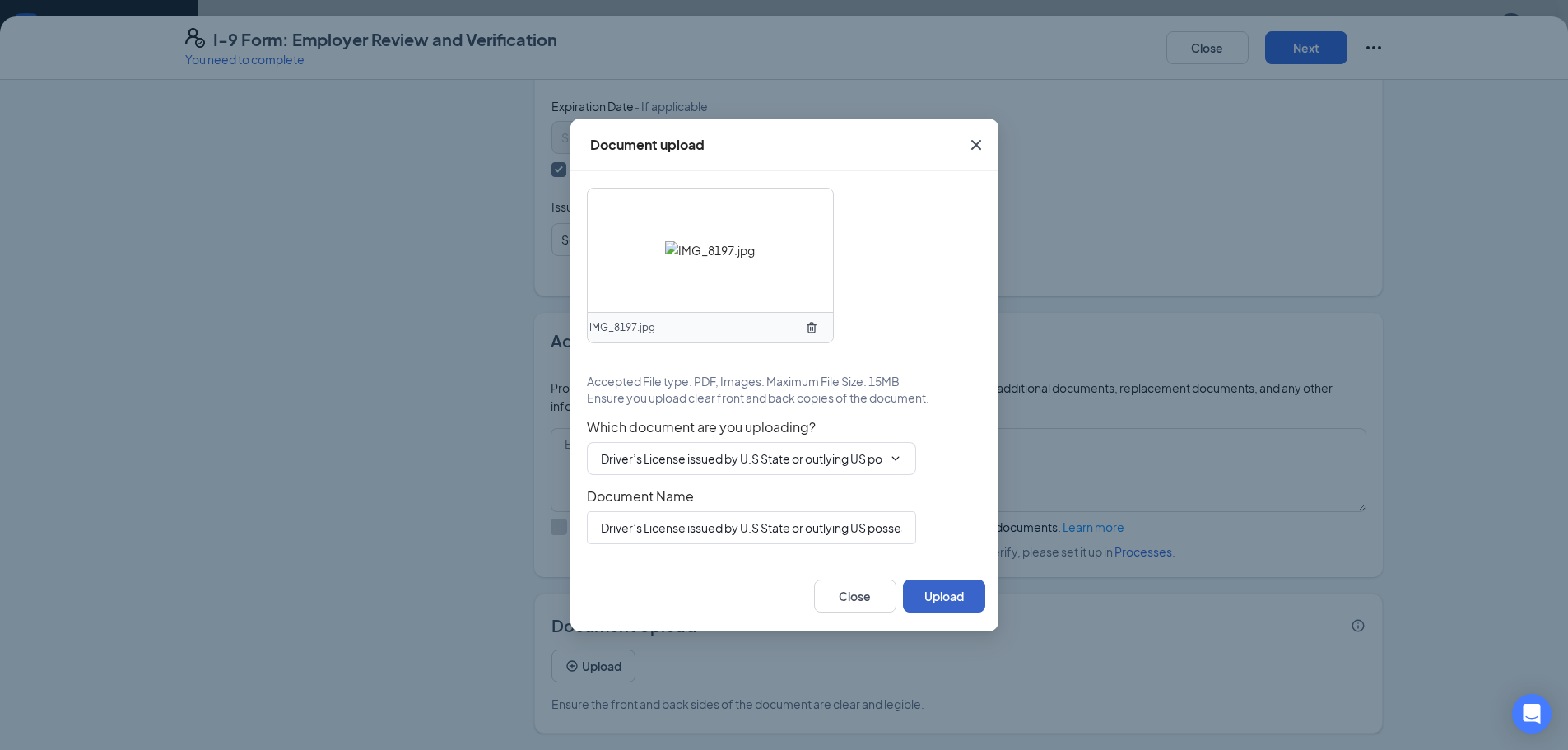
click at [950, 602] on button "Upload" at bounding box center [944, 596] width 82 height 33
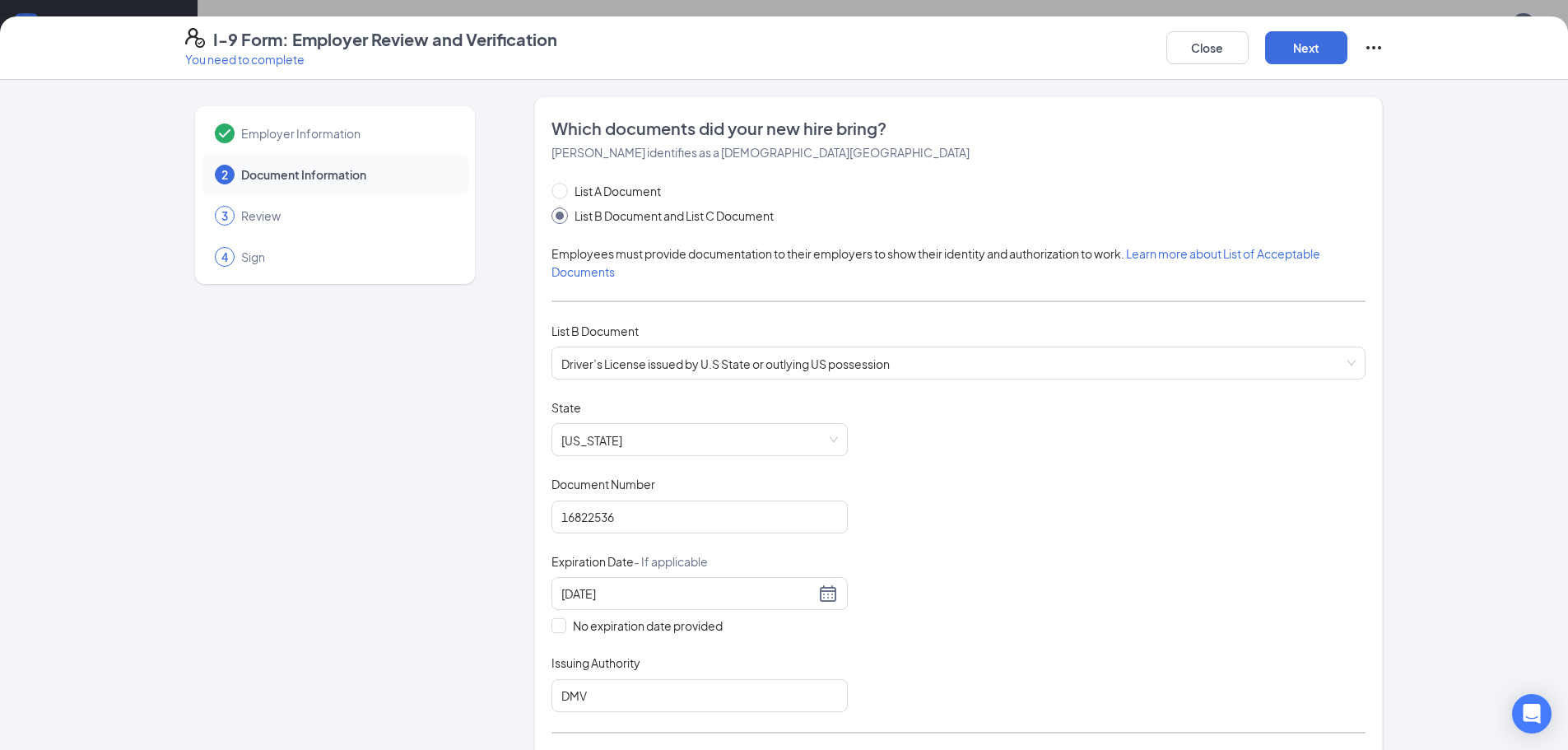
scroll to position [247, 0]
click at [1313, 51] on button "Next" at bounding box center [1306, 48] width 82 height 33
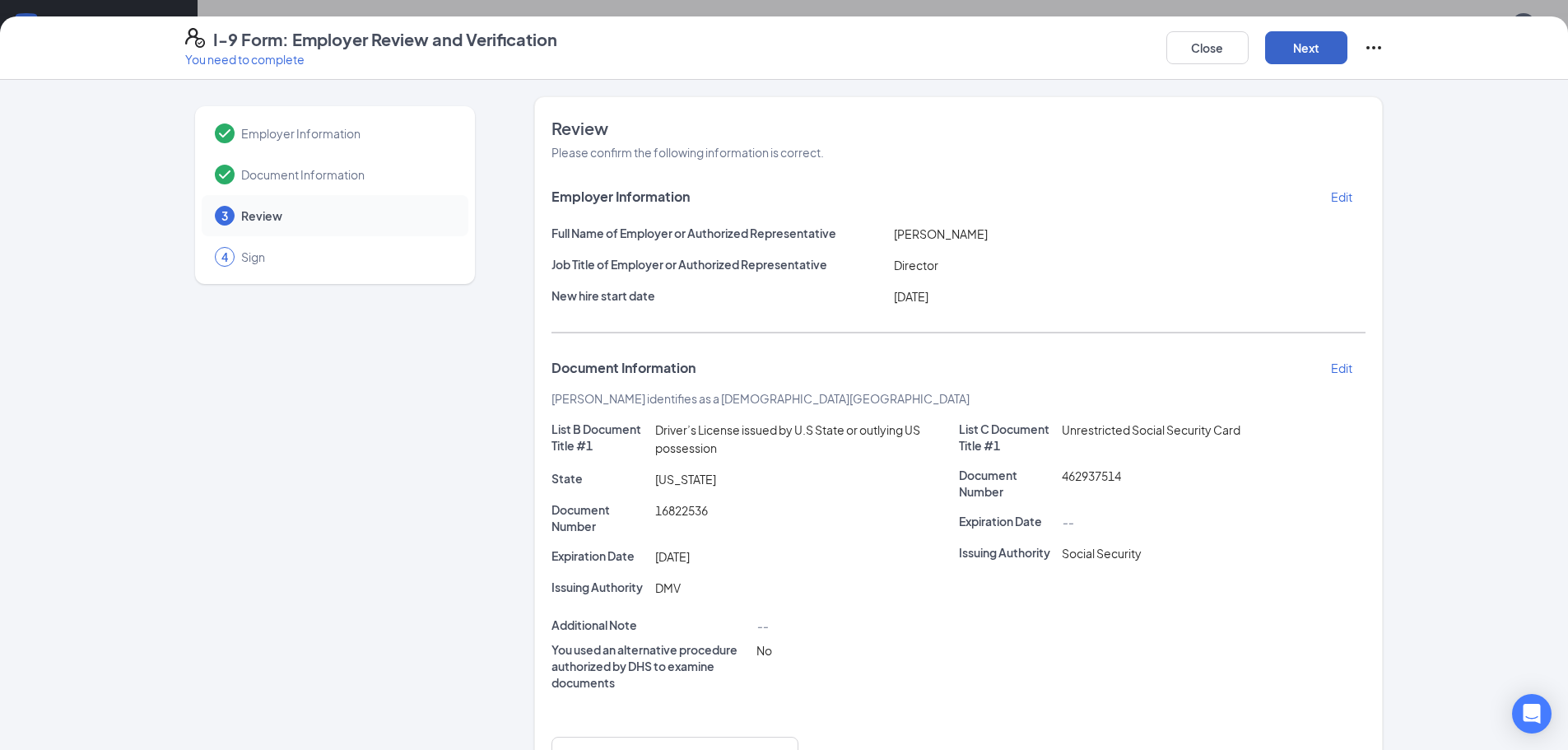
click at [1305, 49] on button "Next" at bounding box center [1306, 48] width 82 height 33
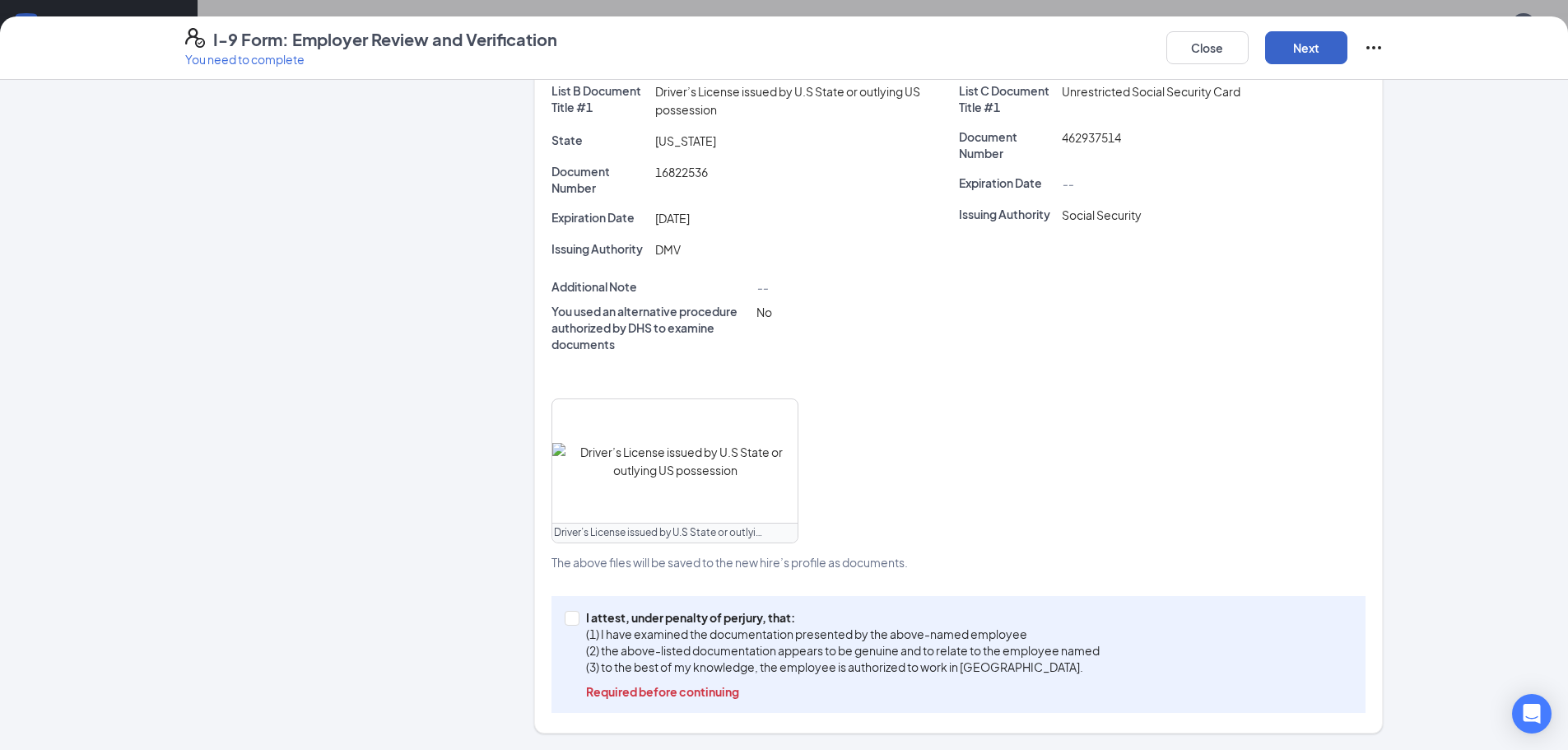
scroll to position [576, 0]
click at [566, 613] on input "I attest, under penalty of [PERSON_NAME], that: (1) I have examined the documen…" at bounding box center [571, 617] width 12 height 12
checkbox input "true"
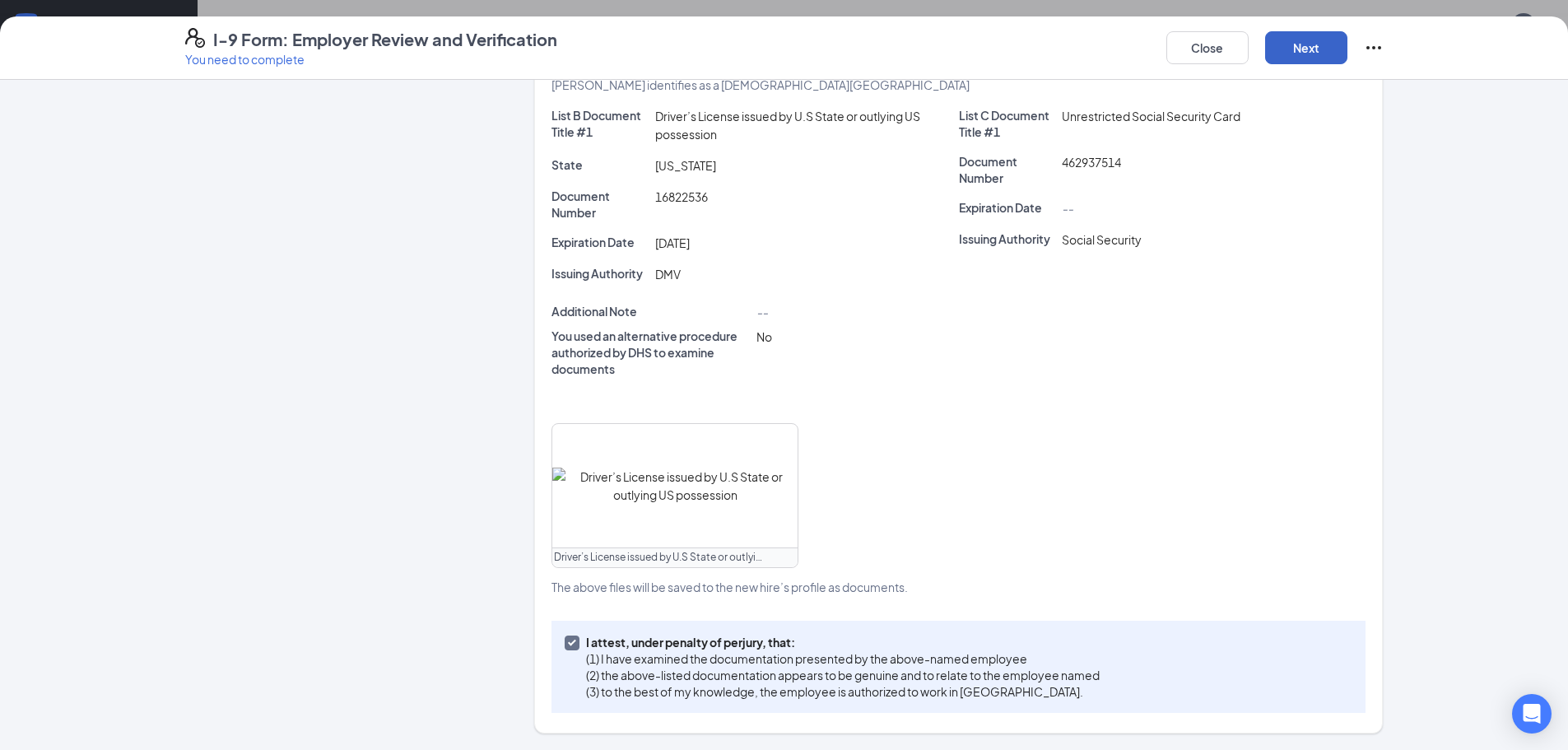
click at [1296, 55] on button "Next" at bounding box center [1306, 48] width 82 height 33
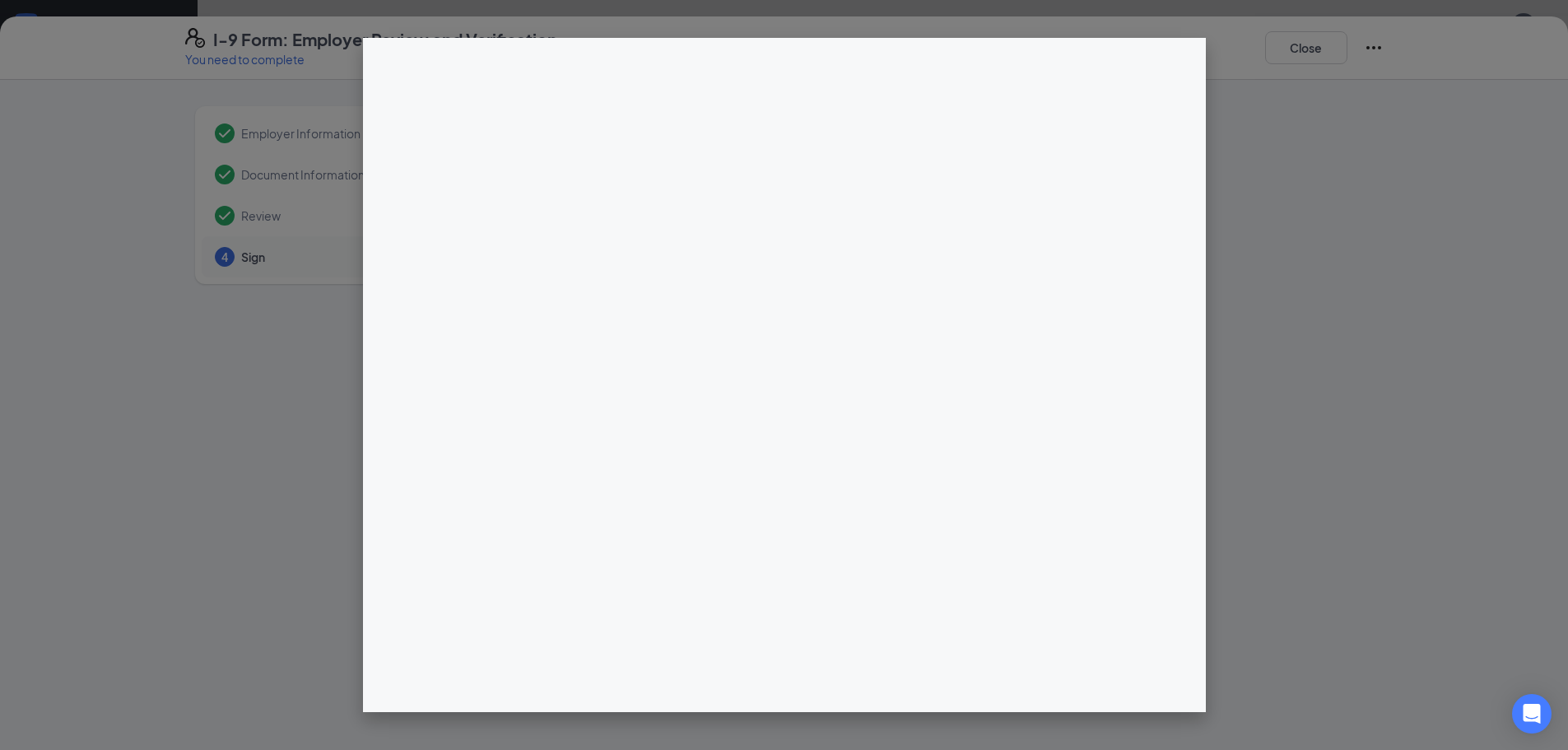
scroll to position [659, 0]
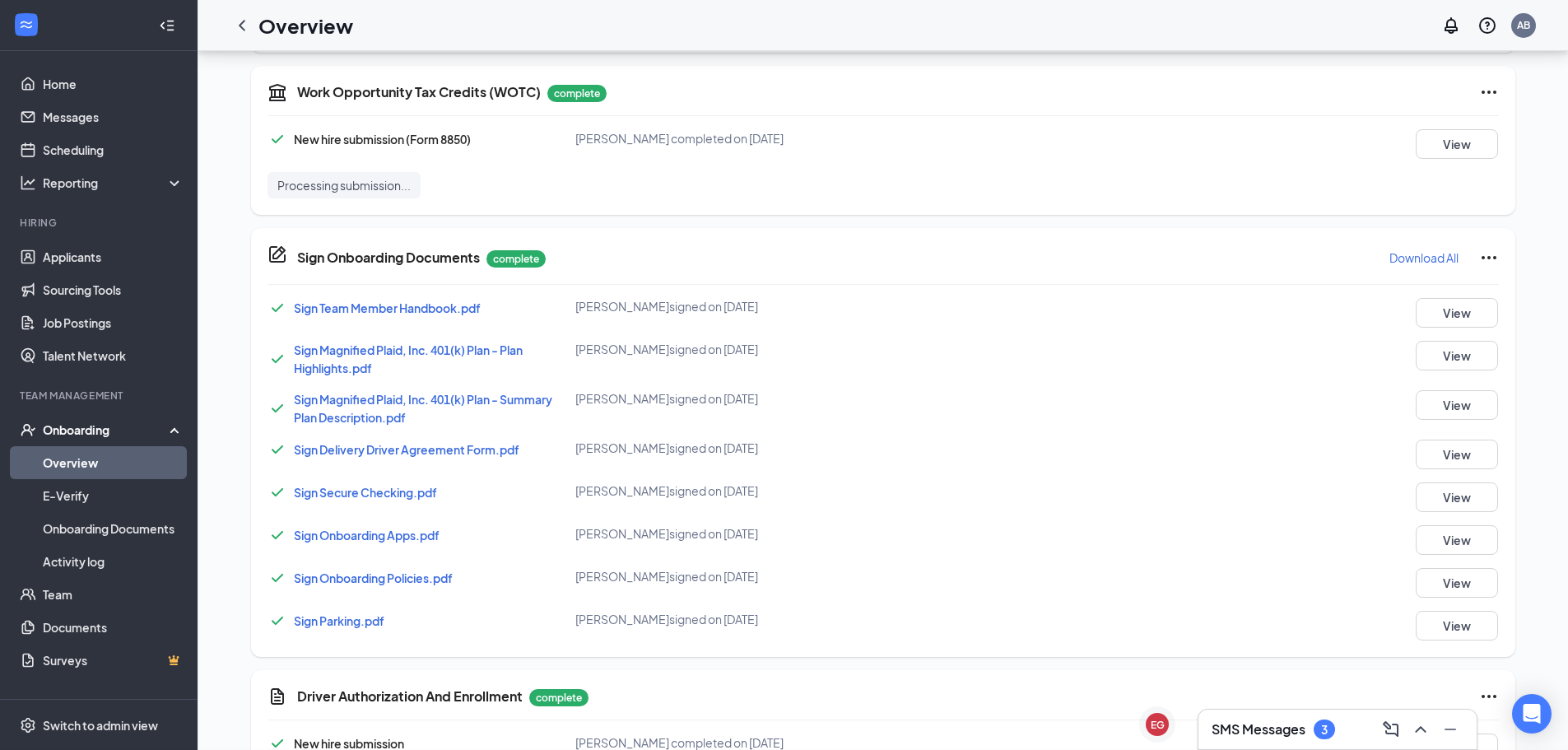
click at [795, 225] on div "I-9 Form: Employer Review and Verification You need to complete Close Employer …" at bounding box center [784, 375] width 1568 height 750
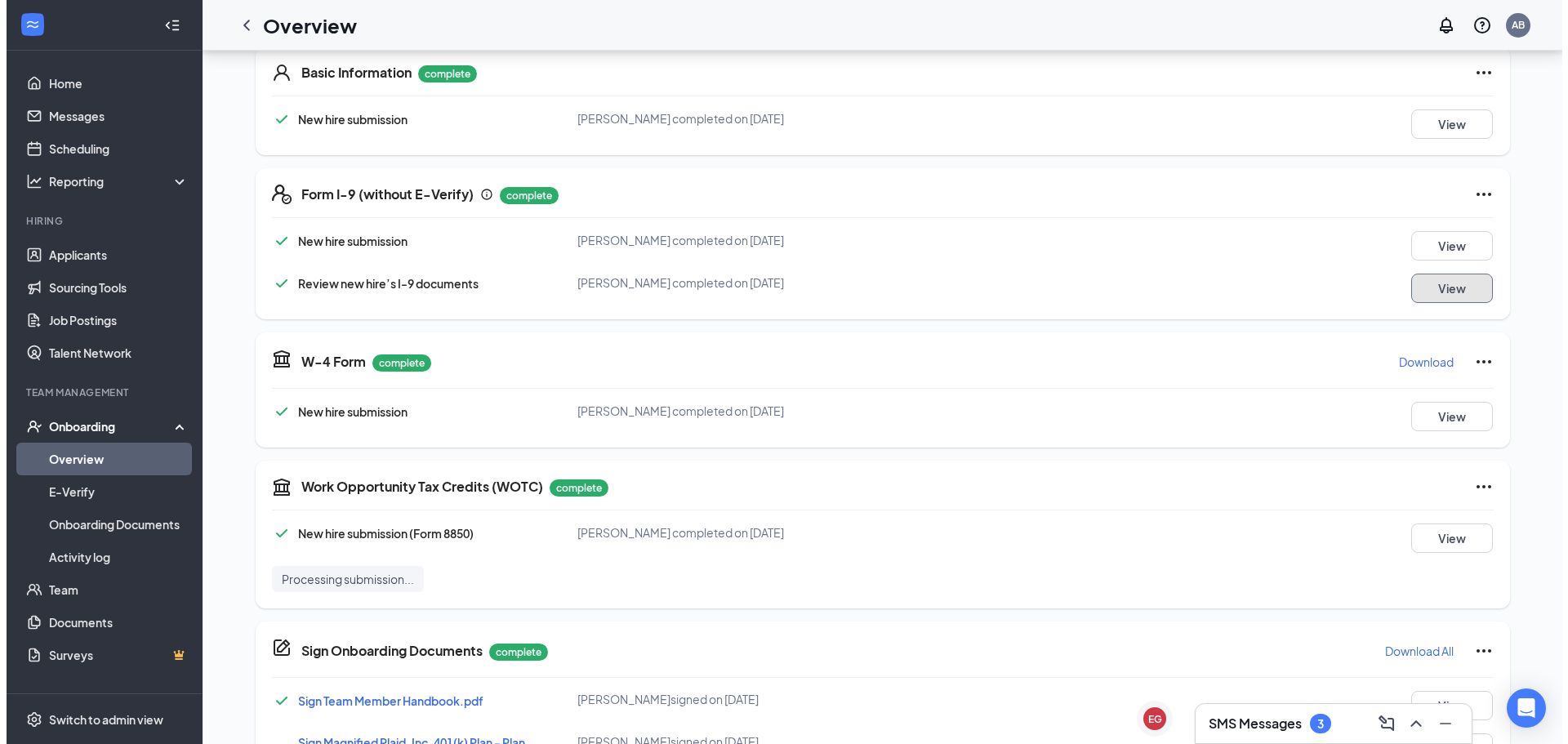
scroll to position [0, 0]
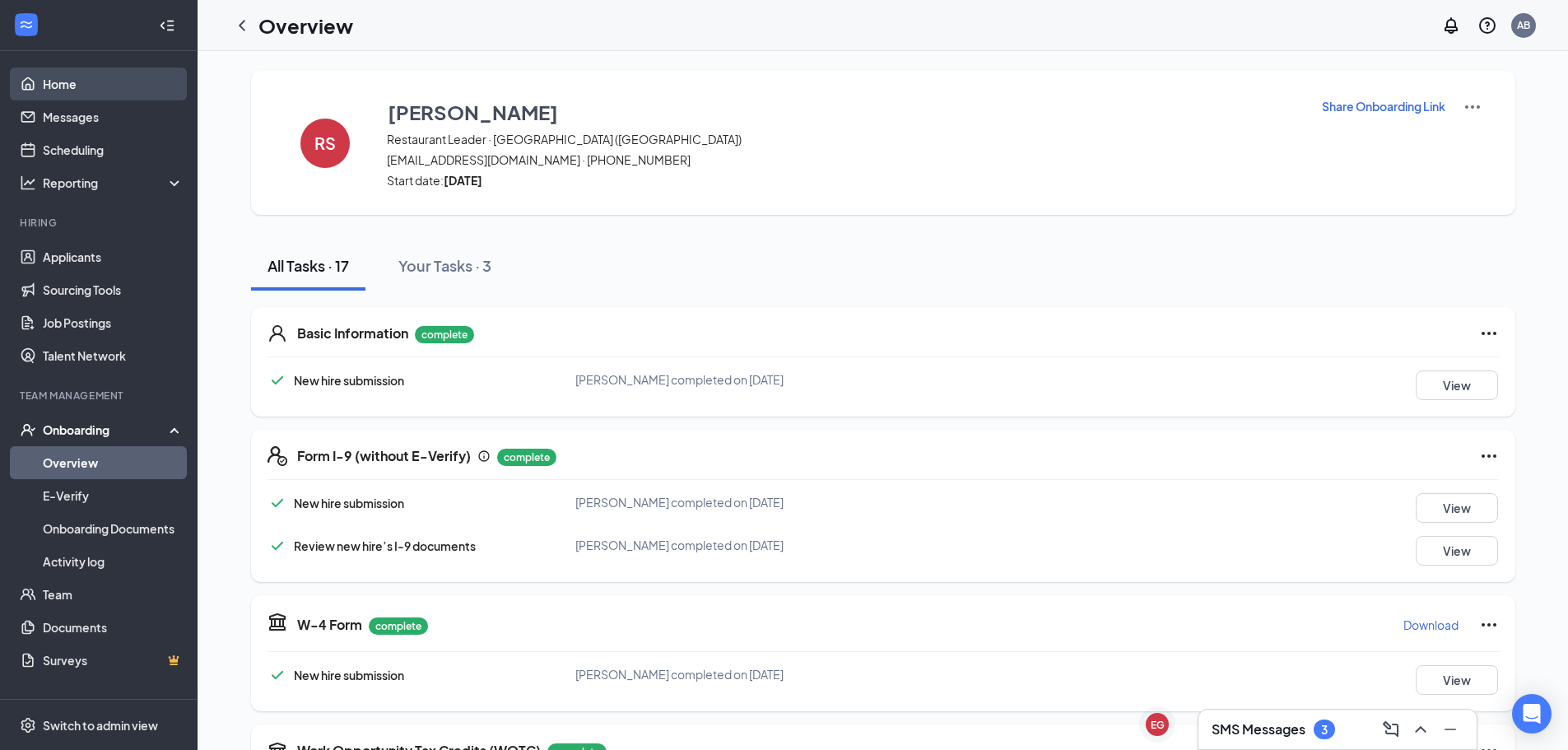
click at [73, 93] on link "Home" at bounding box center [113, 84] width 141 height 33
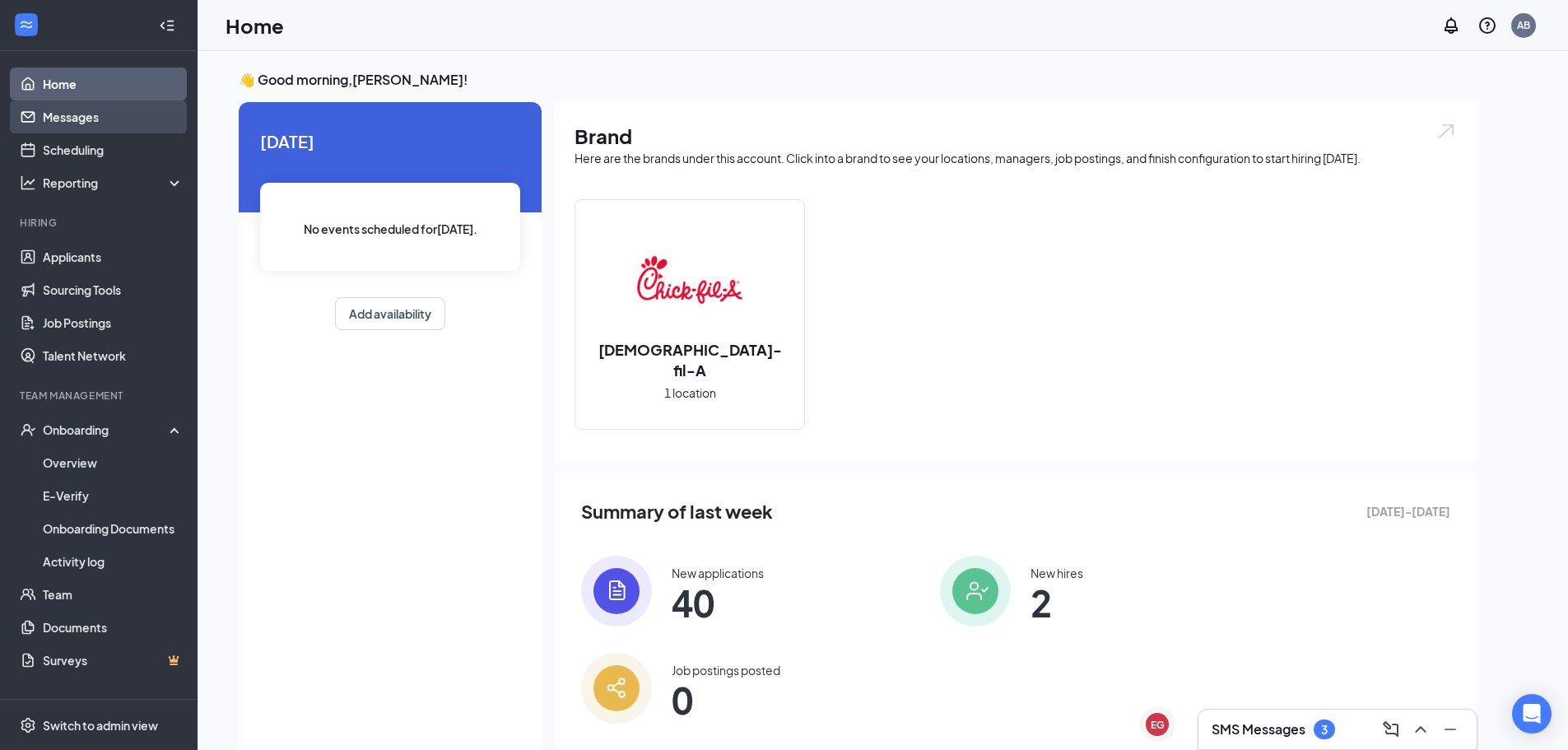
click at [43, 110] on link "Messages" at bounding box center [113, 117] width 141 height 33
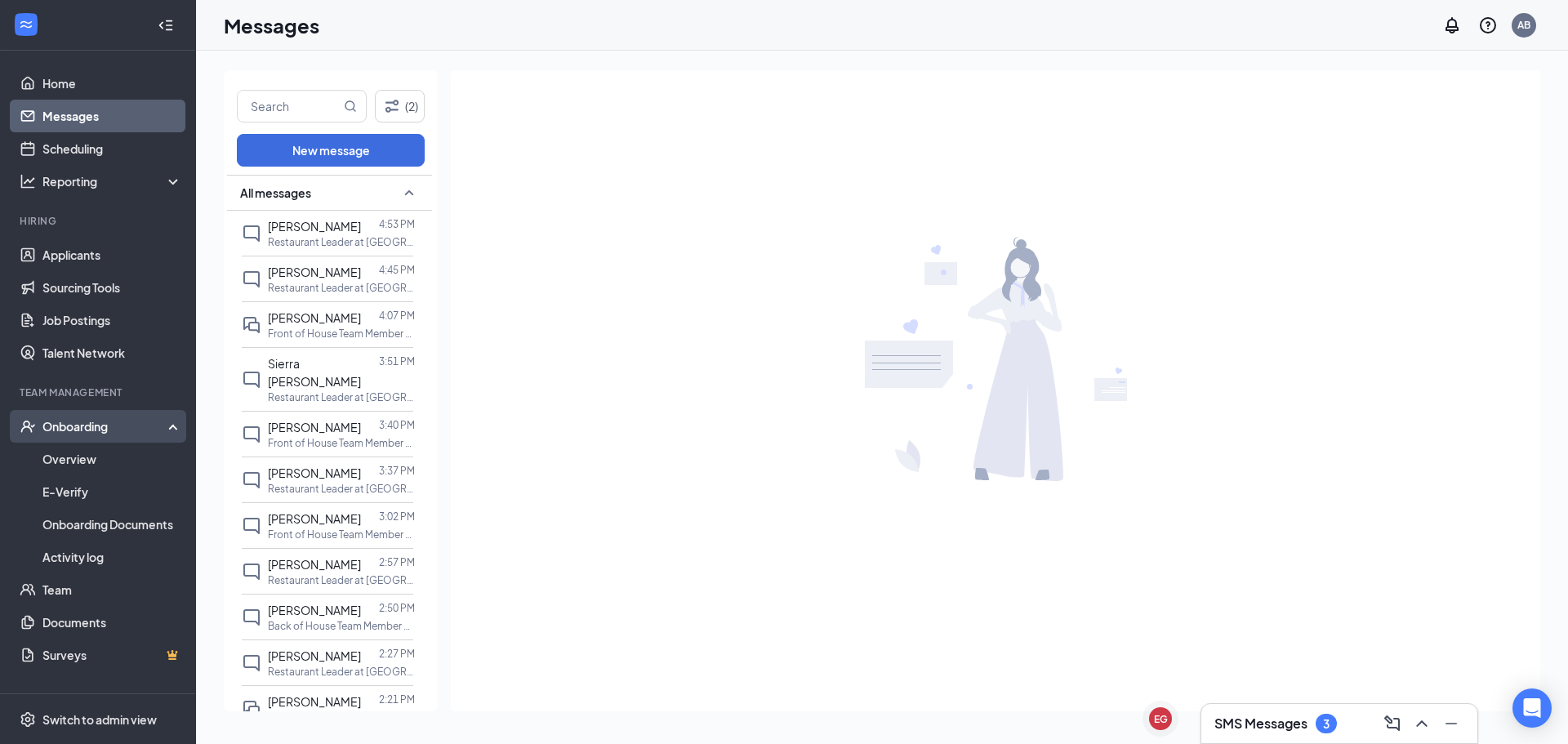
click at [55, 433] on div "Onboarding" at bounding box center [105, 426] width 126 height 16
click at [81, 431] on div "Onboarding" at bounding box center [105, 426] width 126 height 16
click at [86, 459] on link "Overview" at bounding box center [112, 459] width 140 height 33
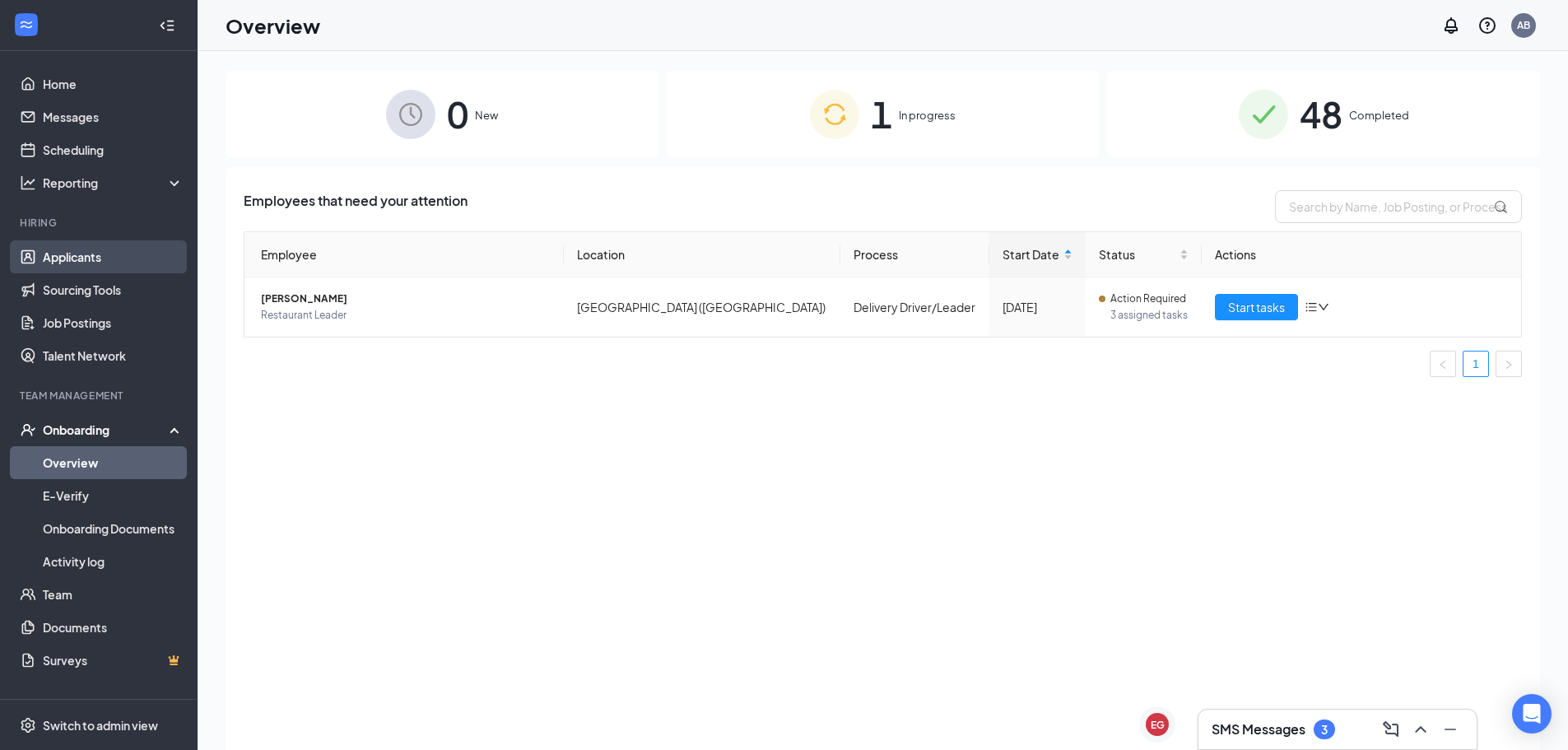
click at [84, 248] on link "Applicants" at bounding box center [113, 257] width 141 height 33
